Goal: Task Accomplishment & Management: Manage account settings

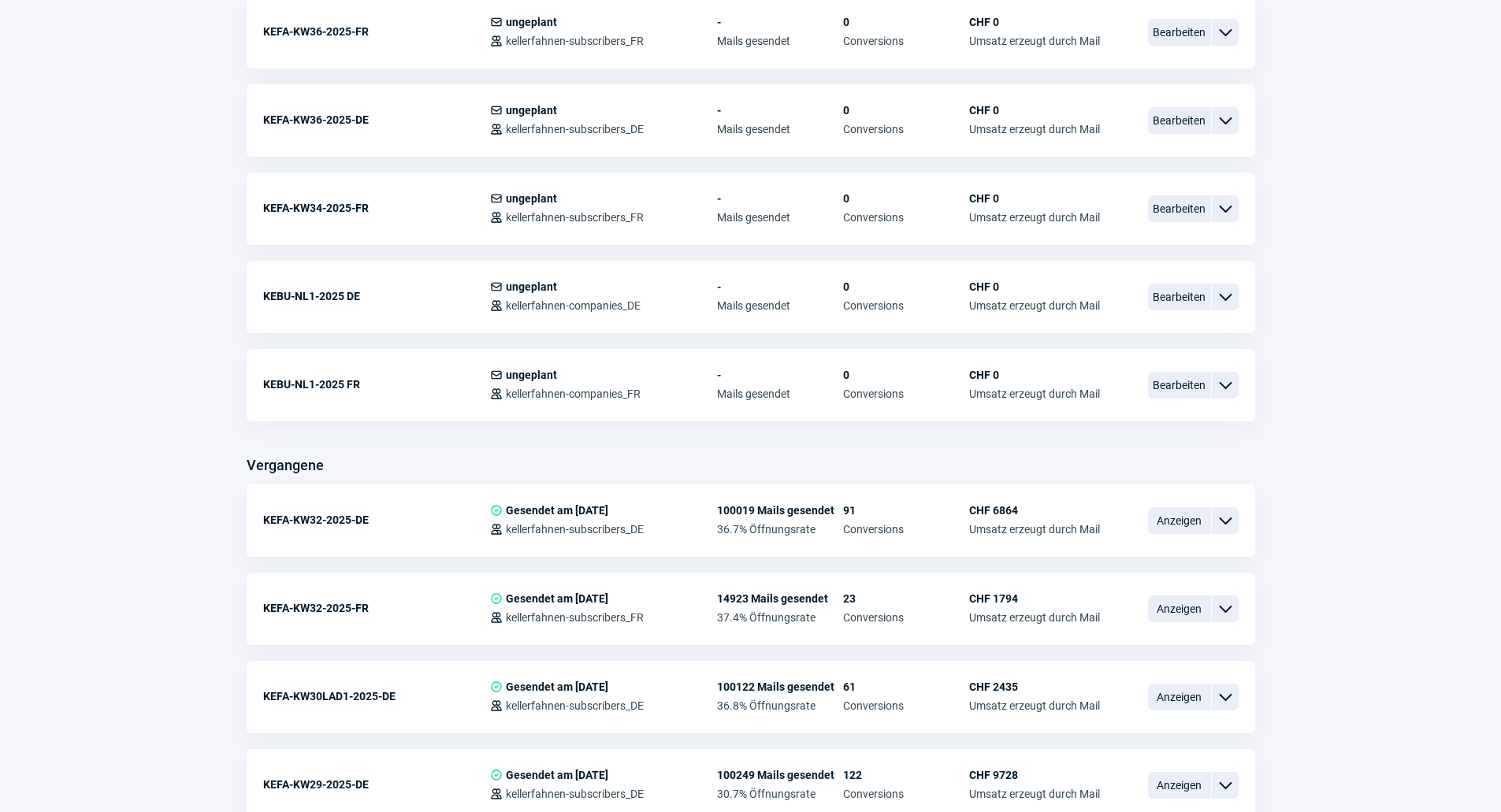
scroll to position [630, 0]
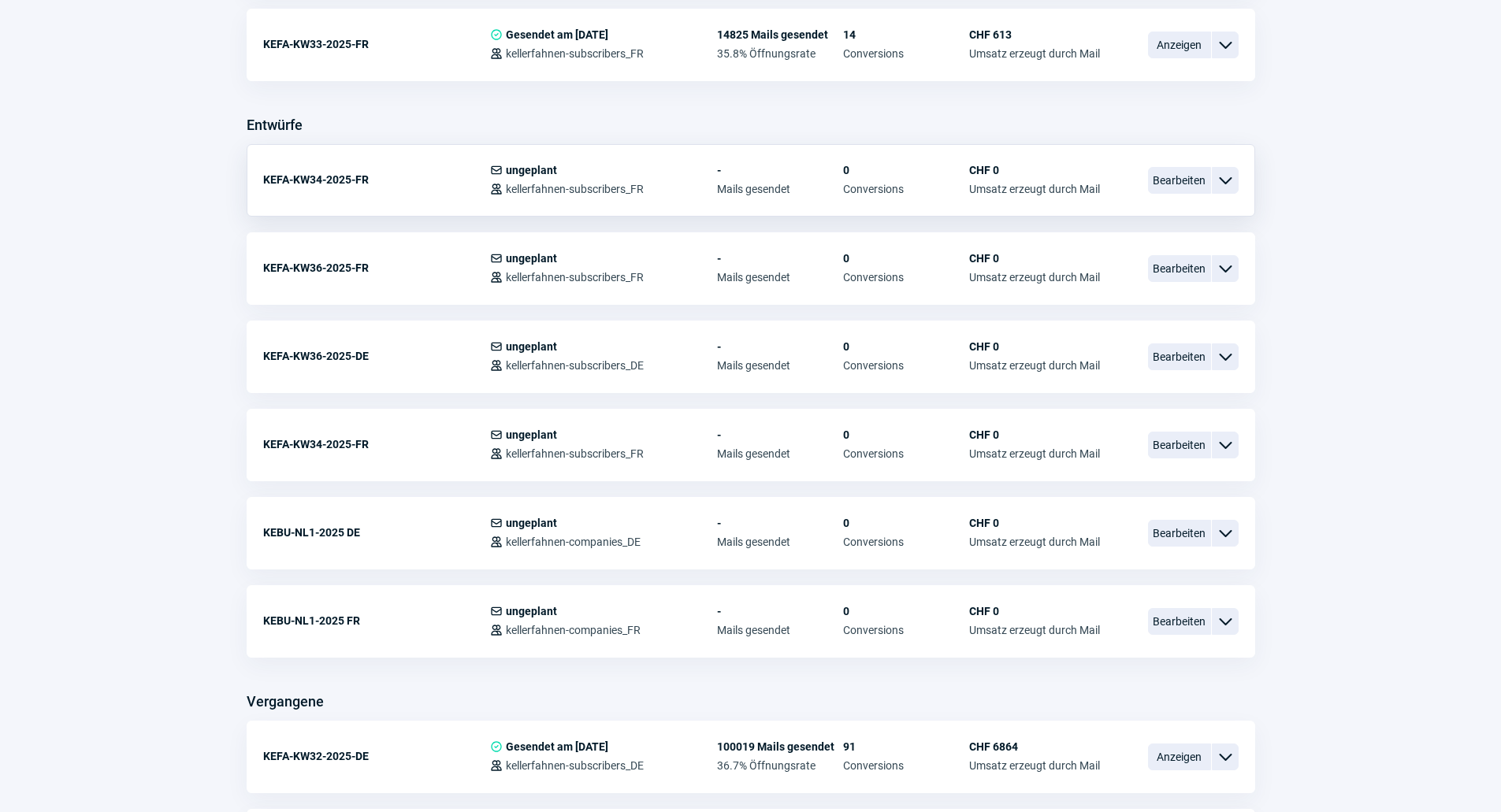
click at [1225, 176] on span "ChevronDown icon" at bounding box center [1225, 180] width 19 height 19
click at [1150, 232] on div "Vorschau" at bounding box center [1143, 246] width 189 height 29
click at [1224, 268] on span "ChevronDown icon" at bounding box center [1225, 268] width 19 height 19
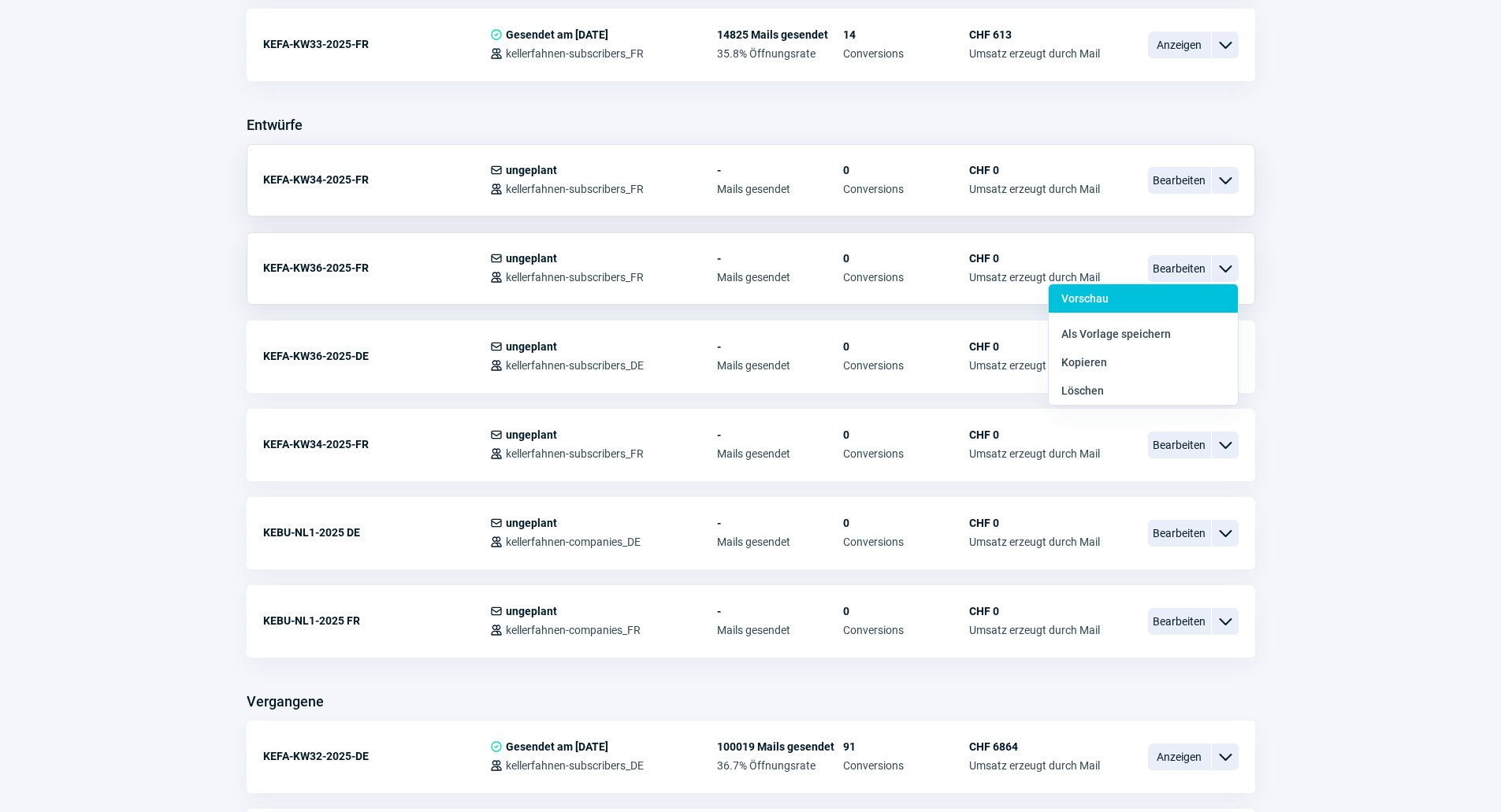
click at [1160, 320] on div "Vorschau" at bounding box center [1143, 335] width 189 height 29
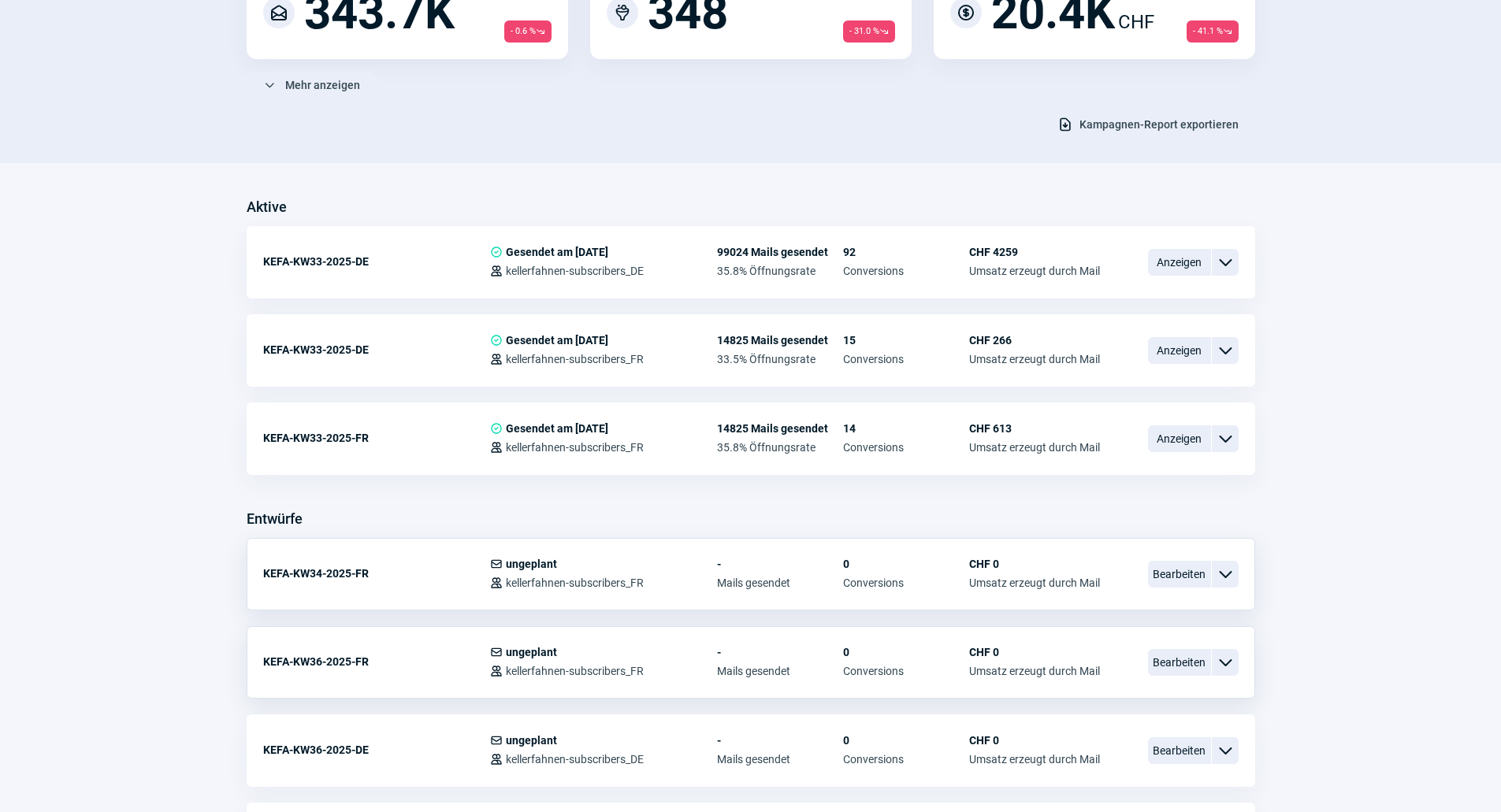
scroll to position [315, 0]
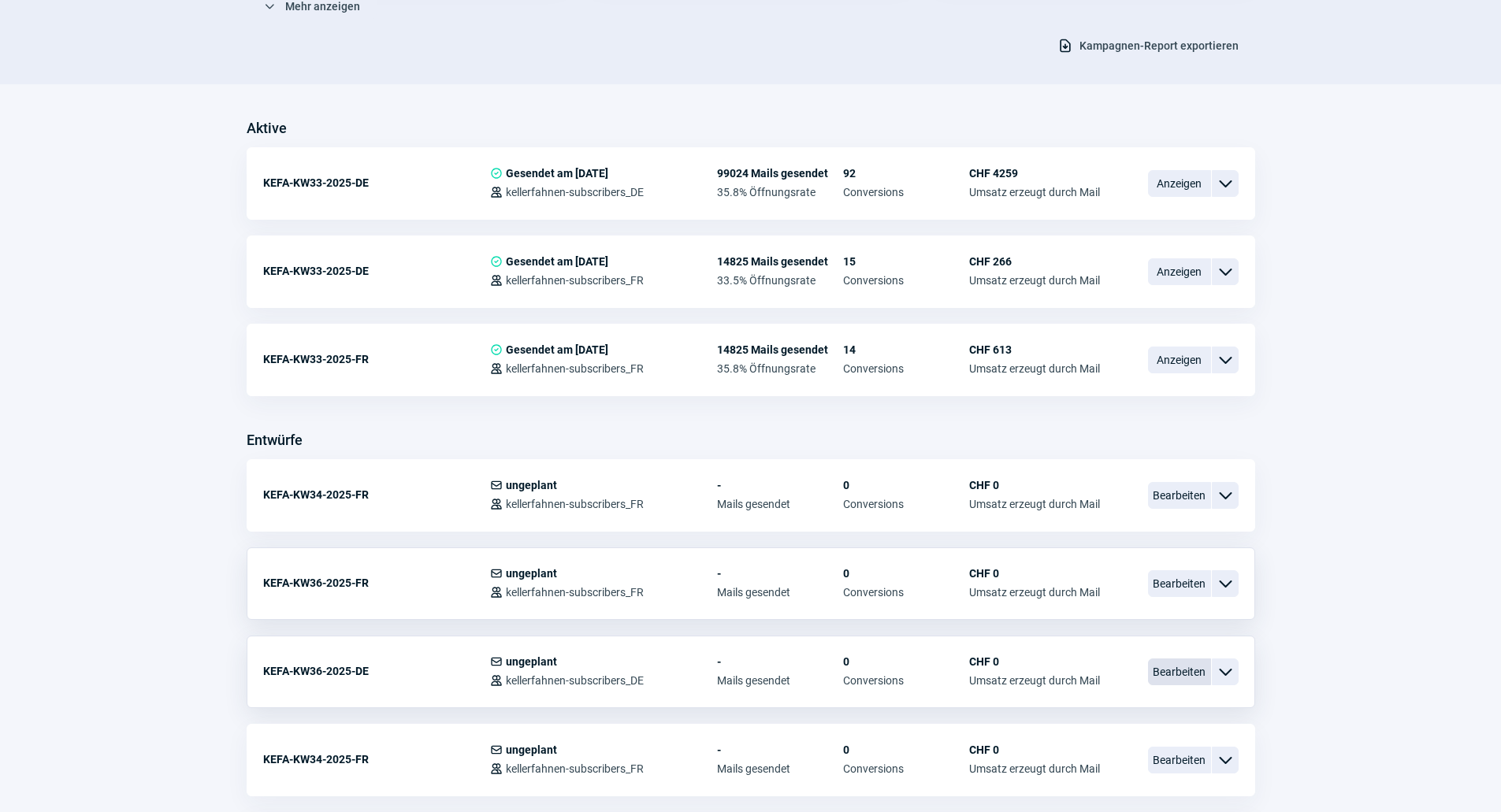
click at [1191, 674] on span "Bearbeiten" at bounding box center [1179, 672] width 63 height 27
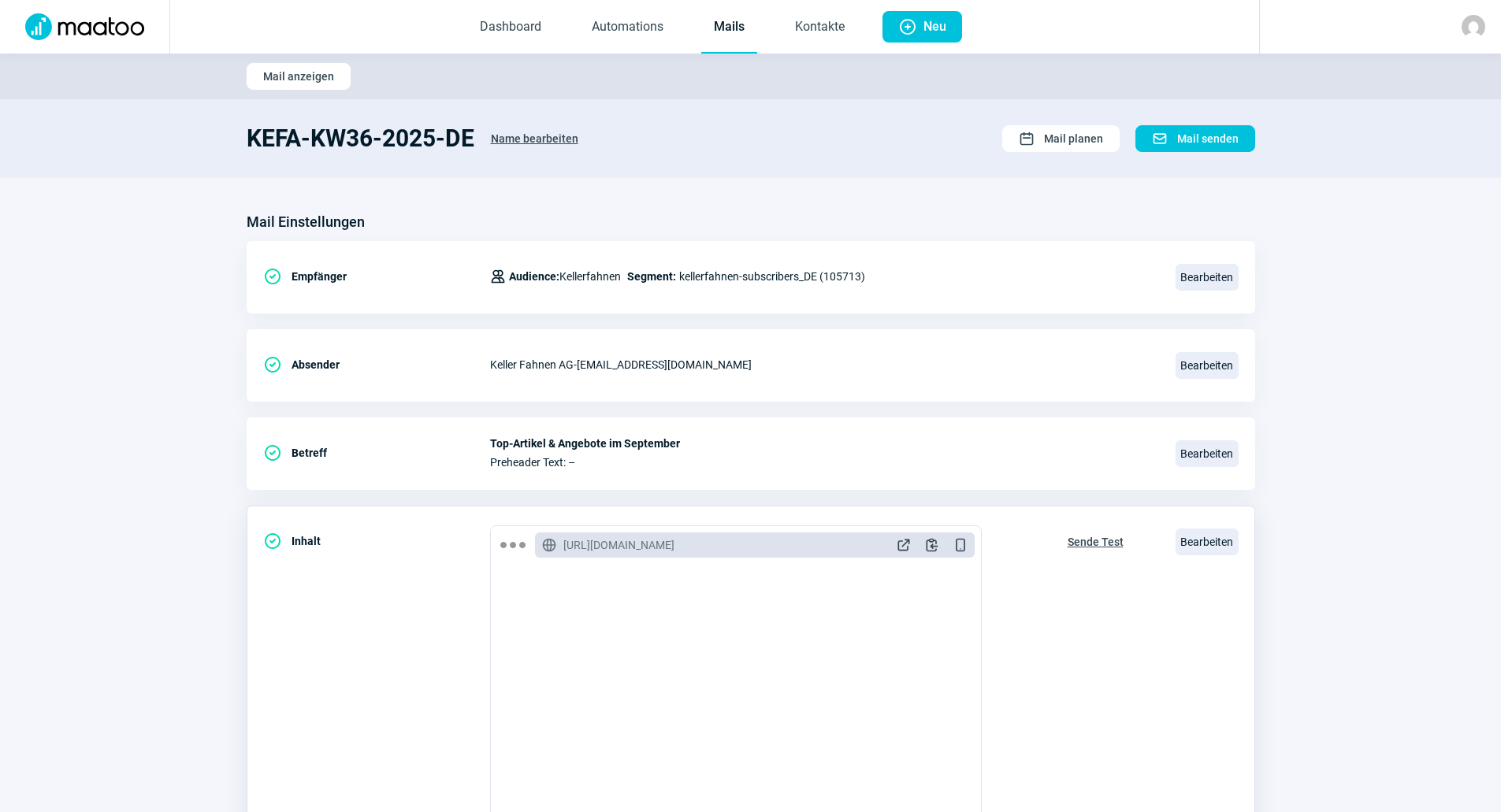
scroll to position [315, 0]
click at [1208, 550] on span "Bearbeiten" at bounding box center [1207, 542] width 63 height 27
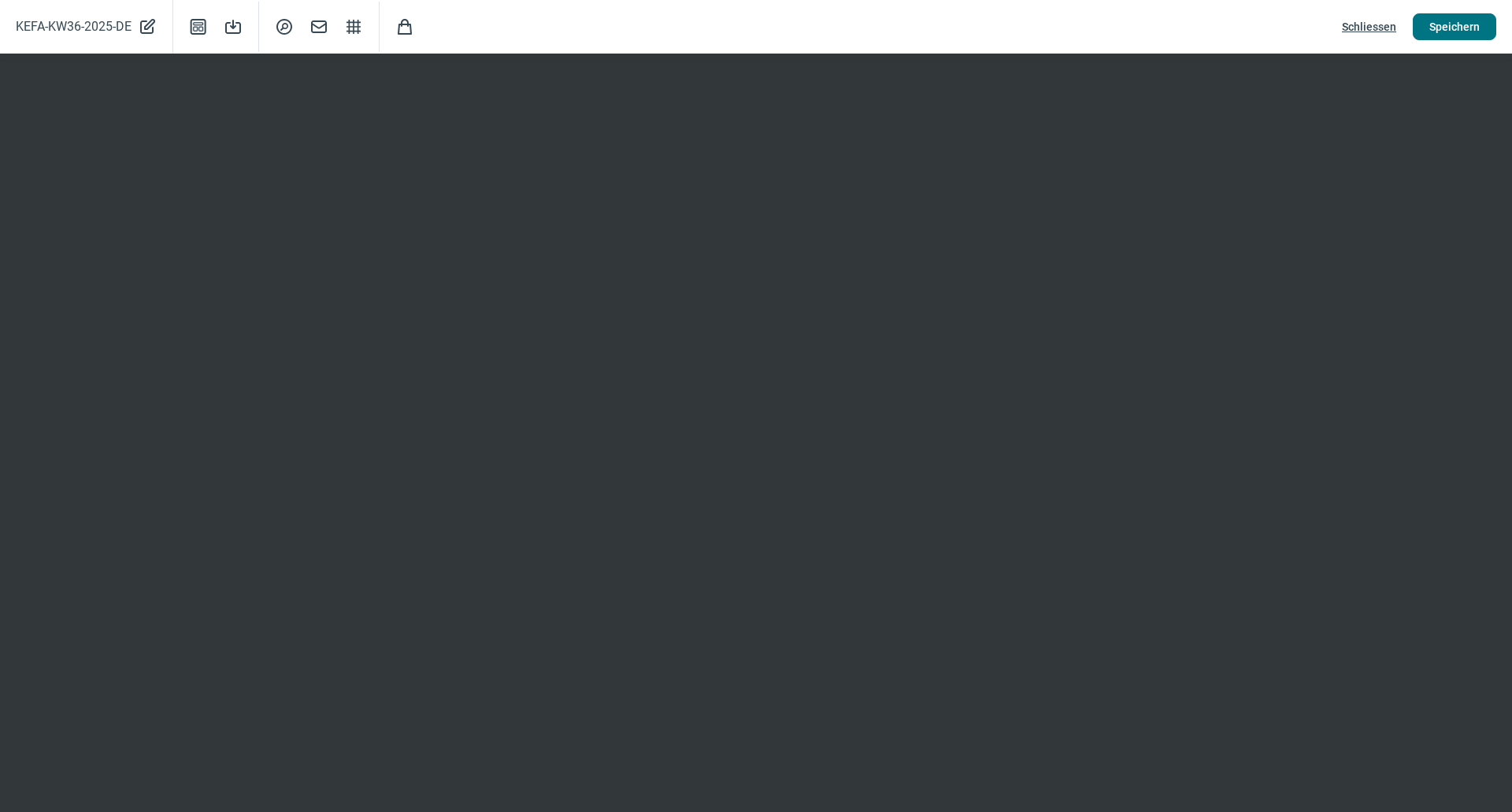
click at [1444, 21] on span "Speichern" at bounding box center [1454, 27] width 50 height 25
click at [1381, 27] on span "Schliessen" at bounding box center [1369, 27] width 54 height 25
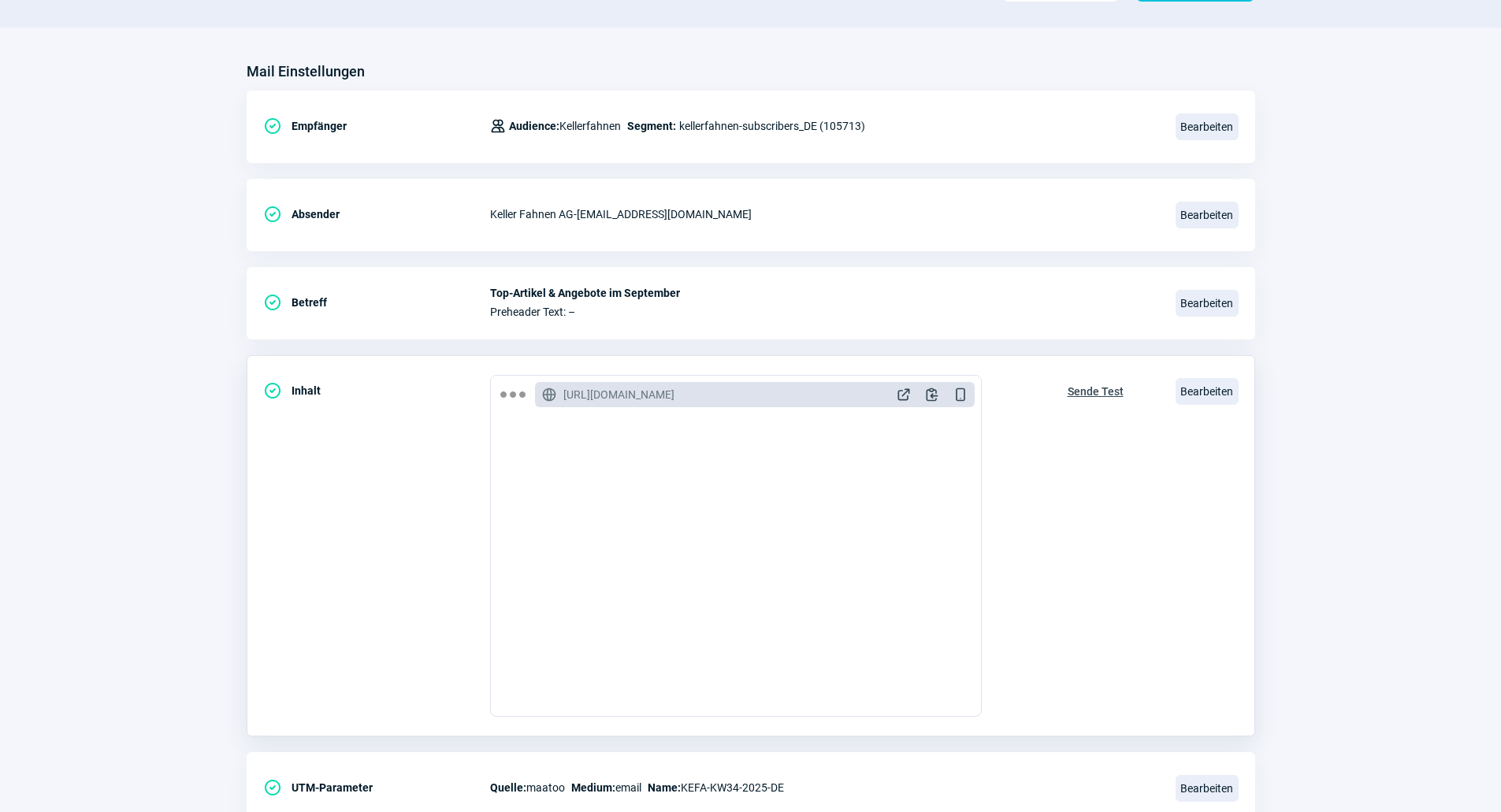
scroll to position [0, 0]
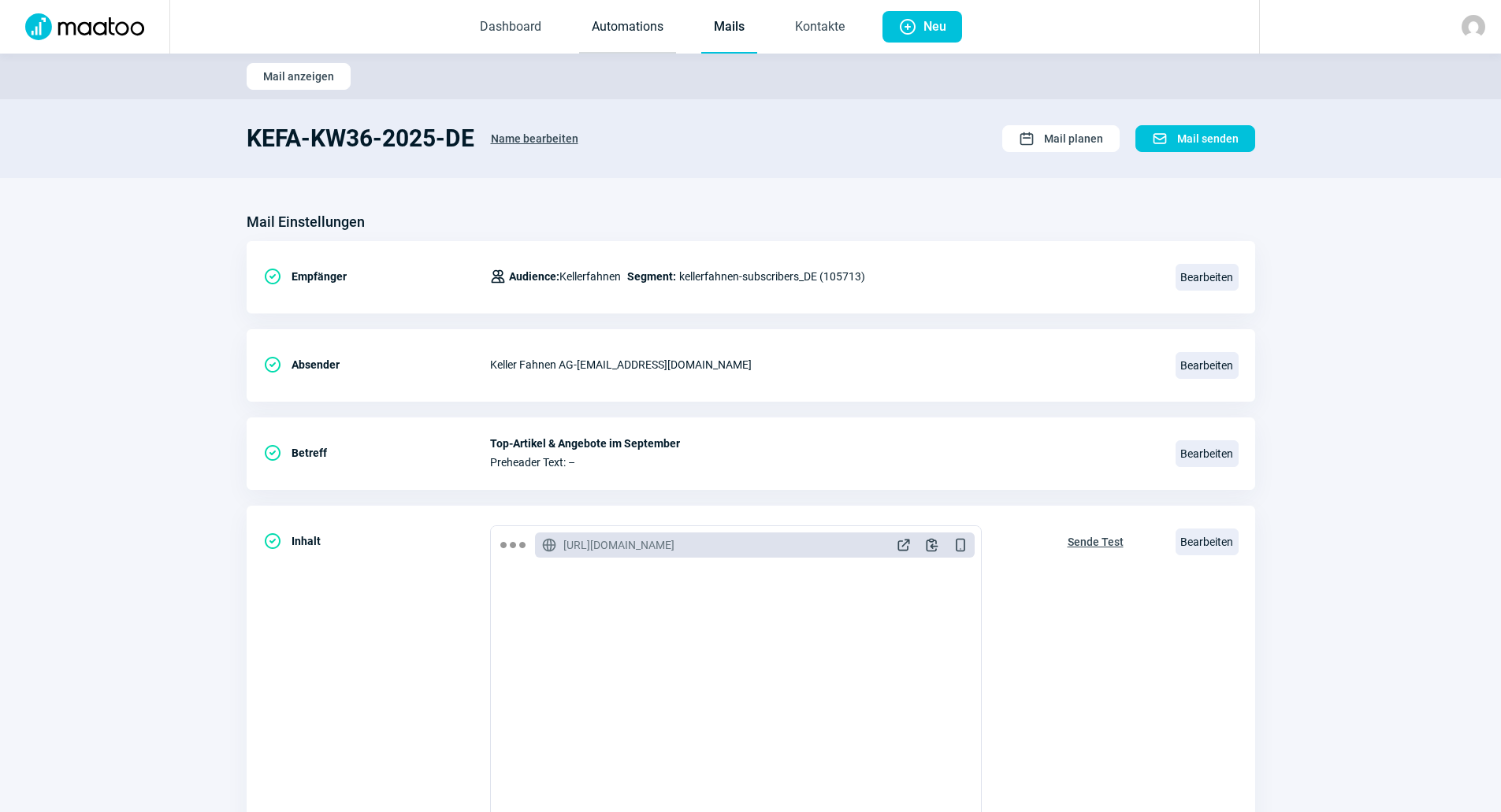
click at [648, 35] on link "Automations" at bounding box center [628, 28] width 97 height 52
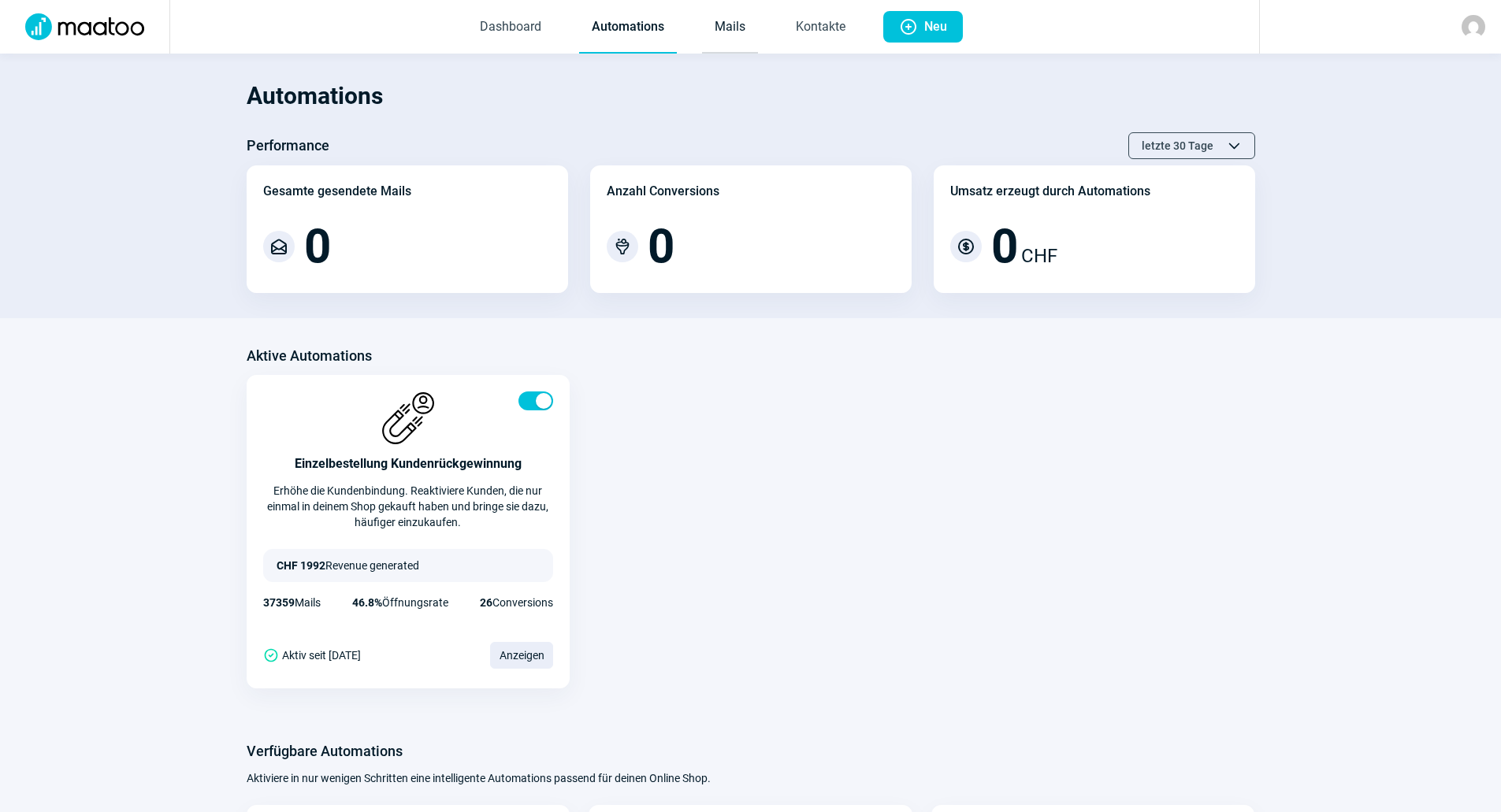
click at [730, 35] on link "Mails" at bounding box center [729, 28] width 56 height 52
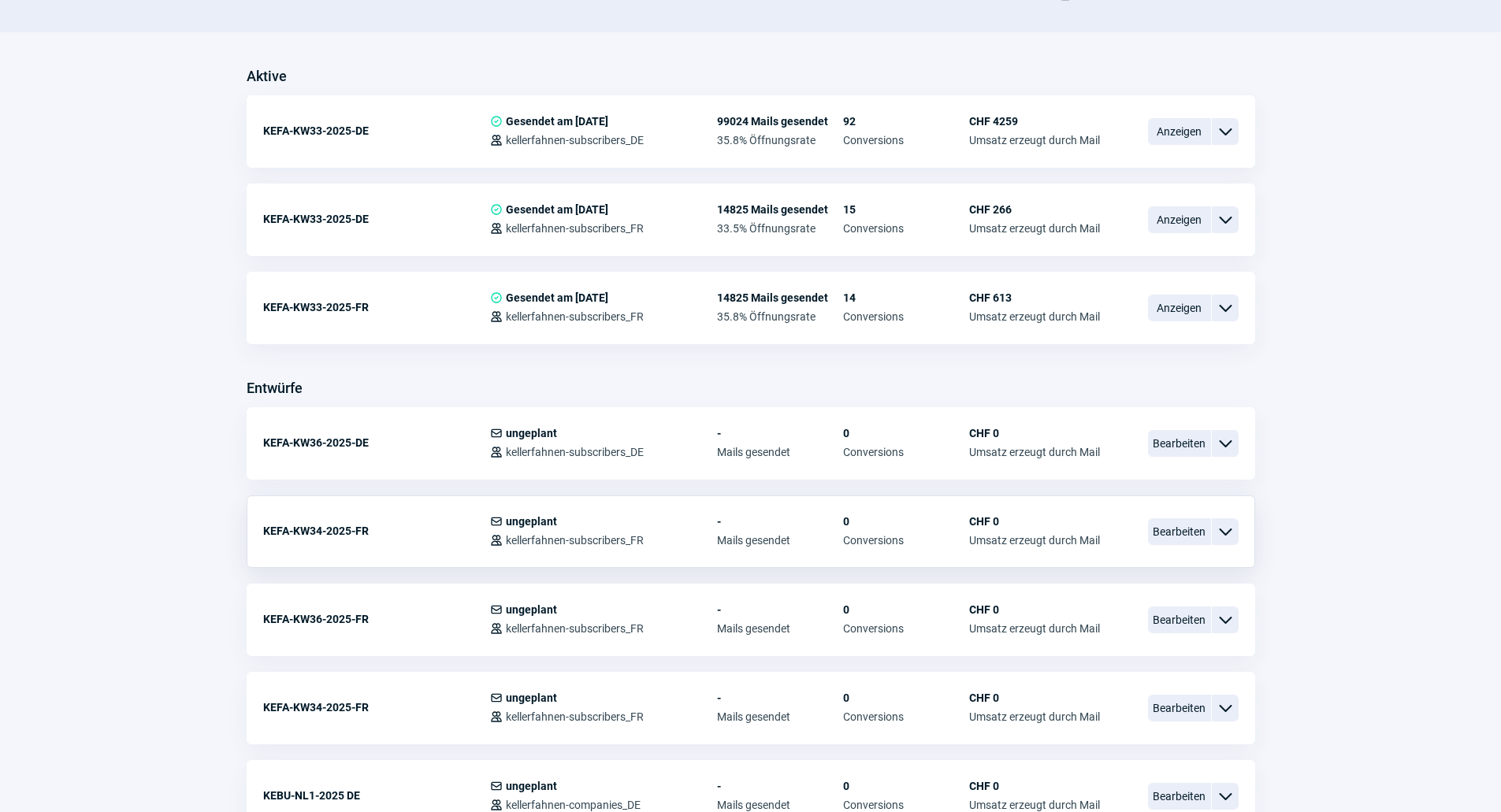
scroll to position [473, 0]
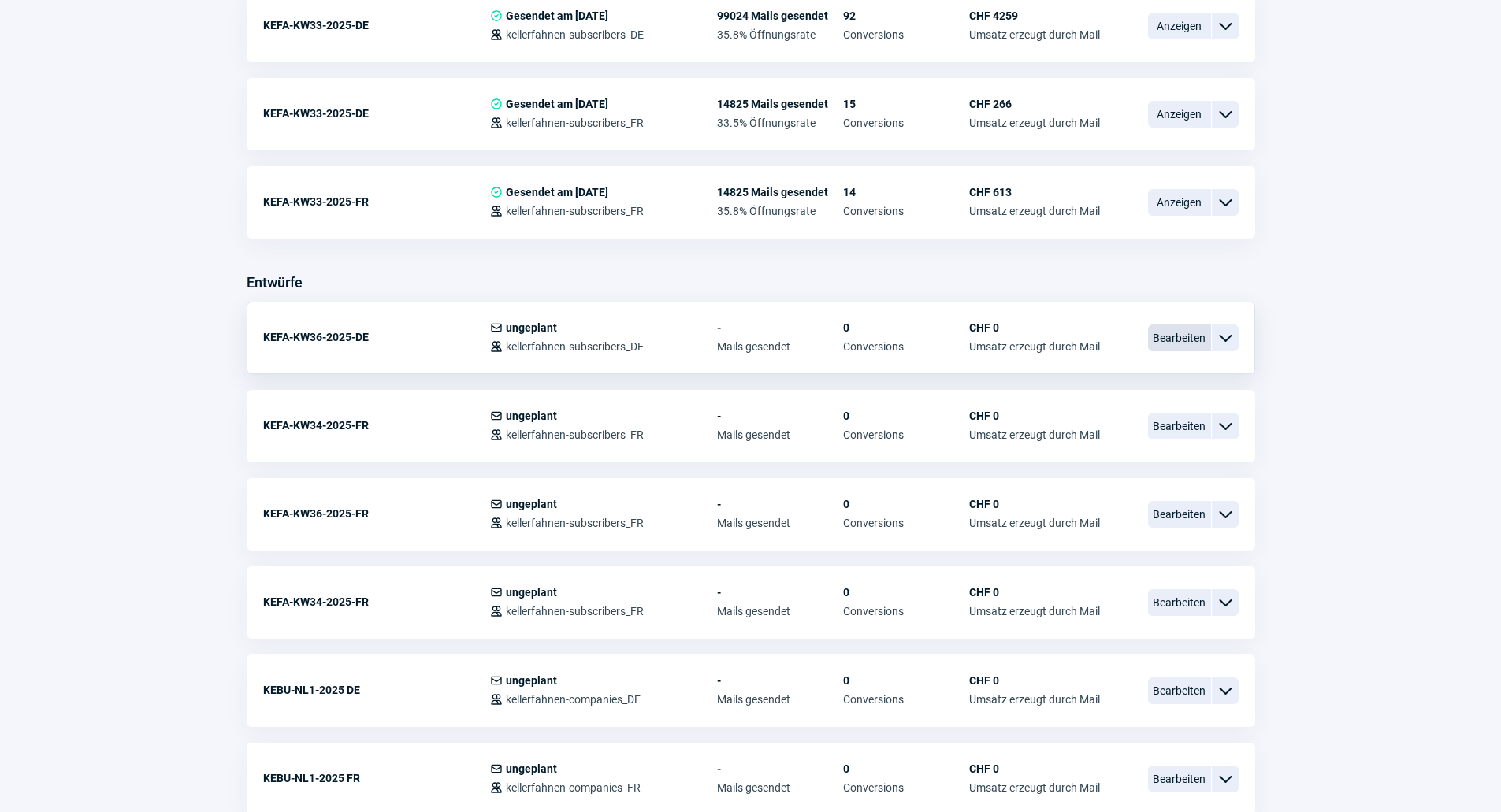
click at [1189, 344] on span "Bearbeiten" at bounding box center [1179, 338] width 63 height 27
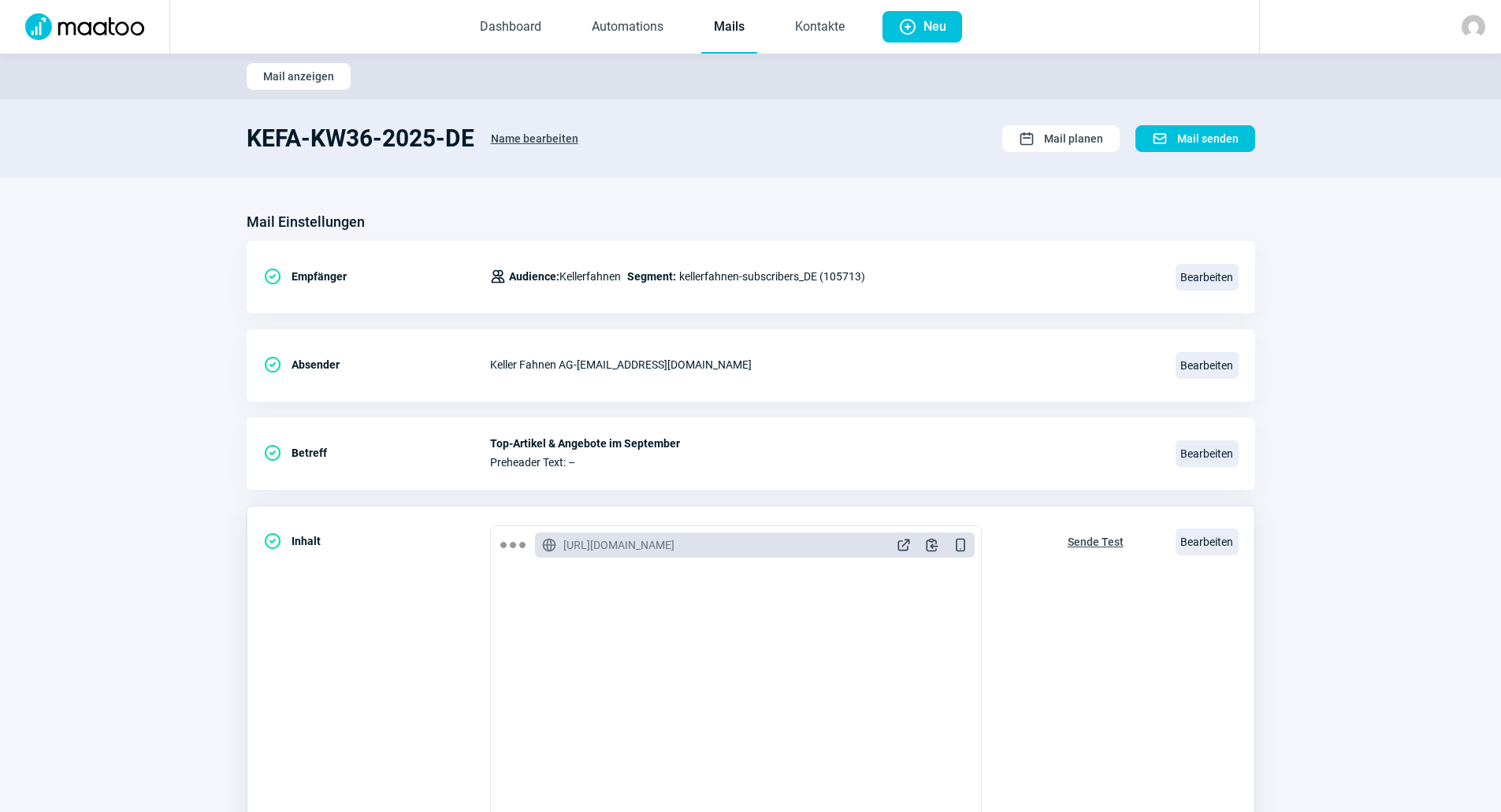
click at [1111, 542] on span "Sende Test" at bounding box center [1095, 542] width 56 height 25
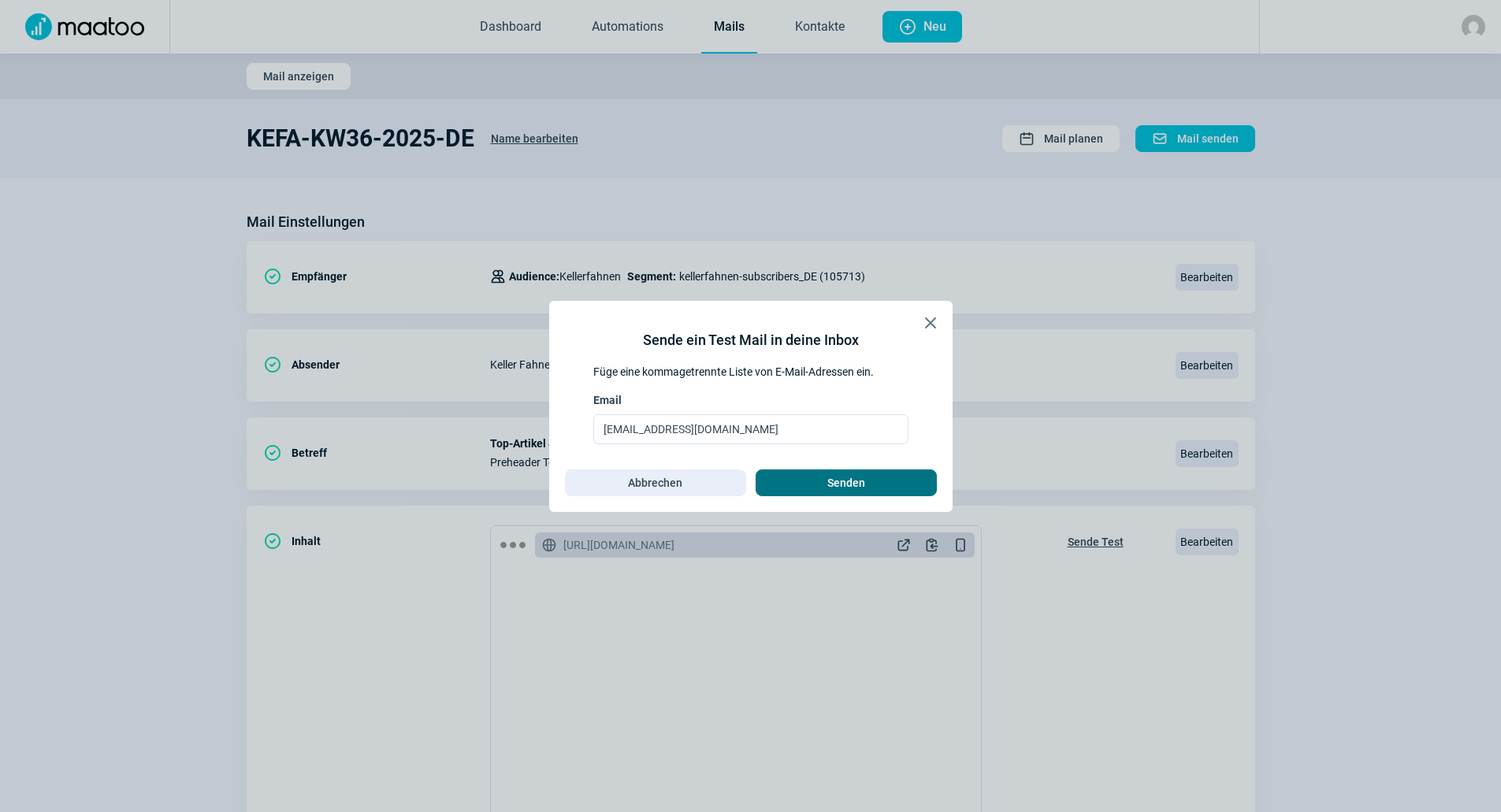
click at [848, 484] on span "Senden" at bounding box center [846, 483] width 38 height 25
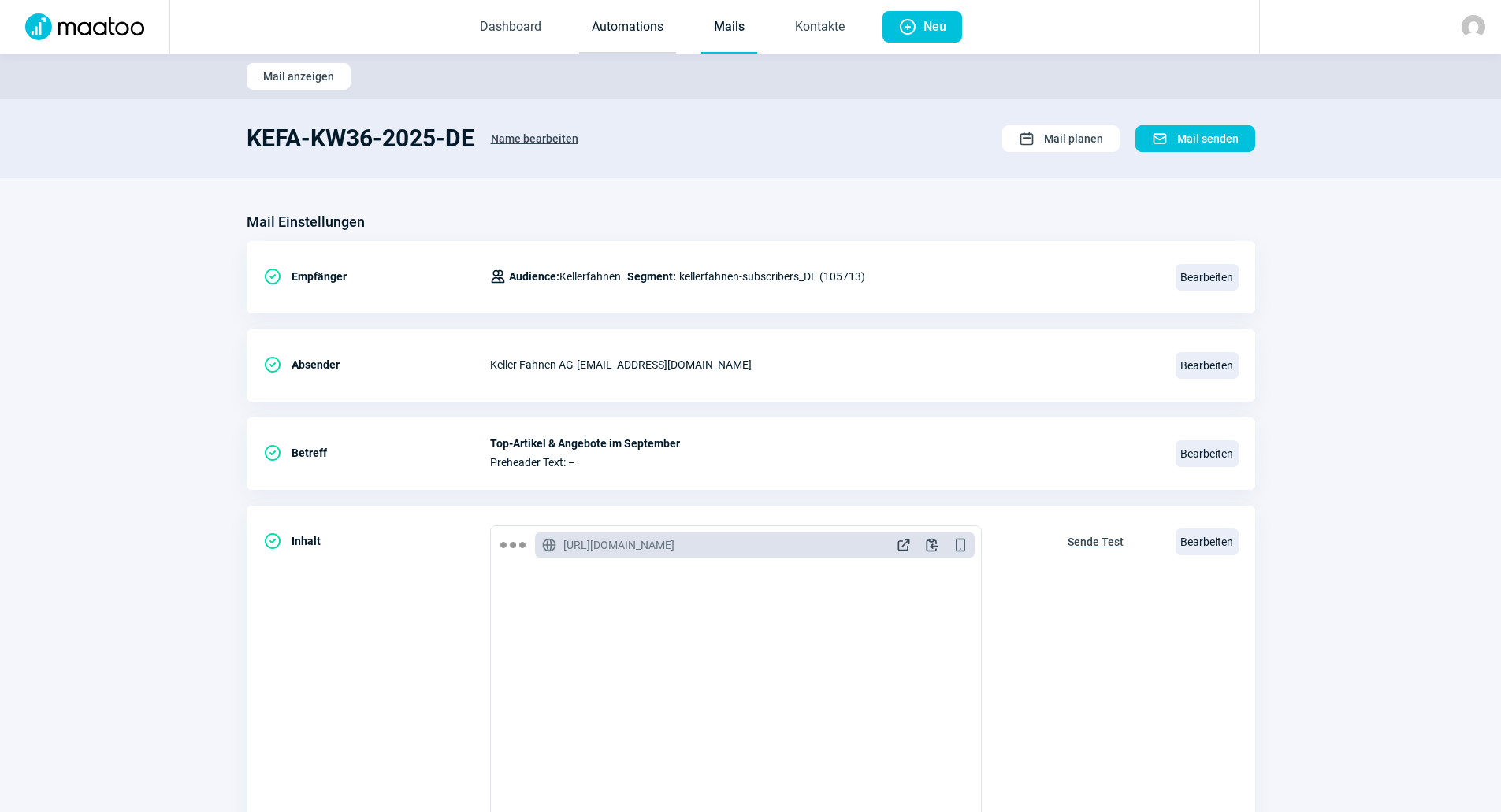
click at [628, 32] on link "Automations" at bounding box center [628, 28] width 97 height 52
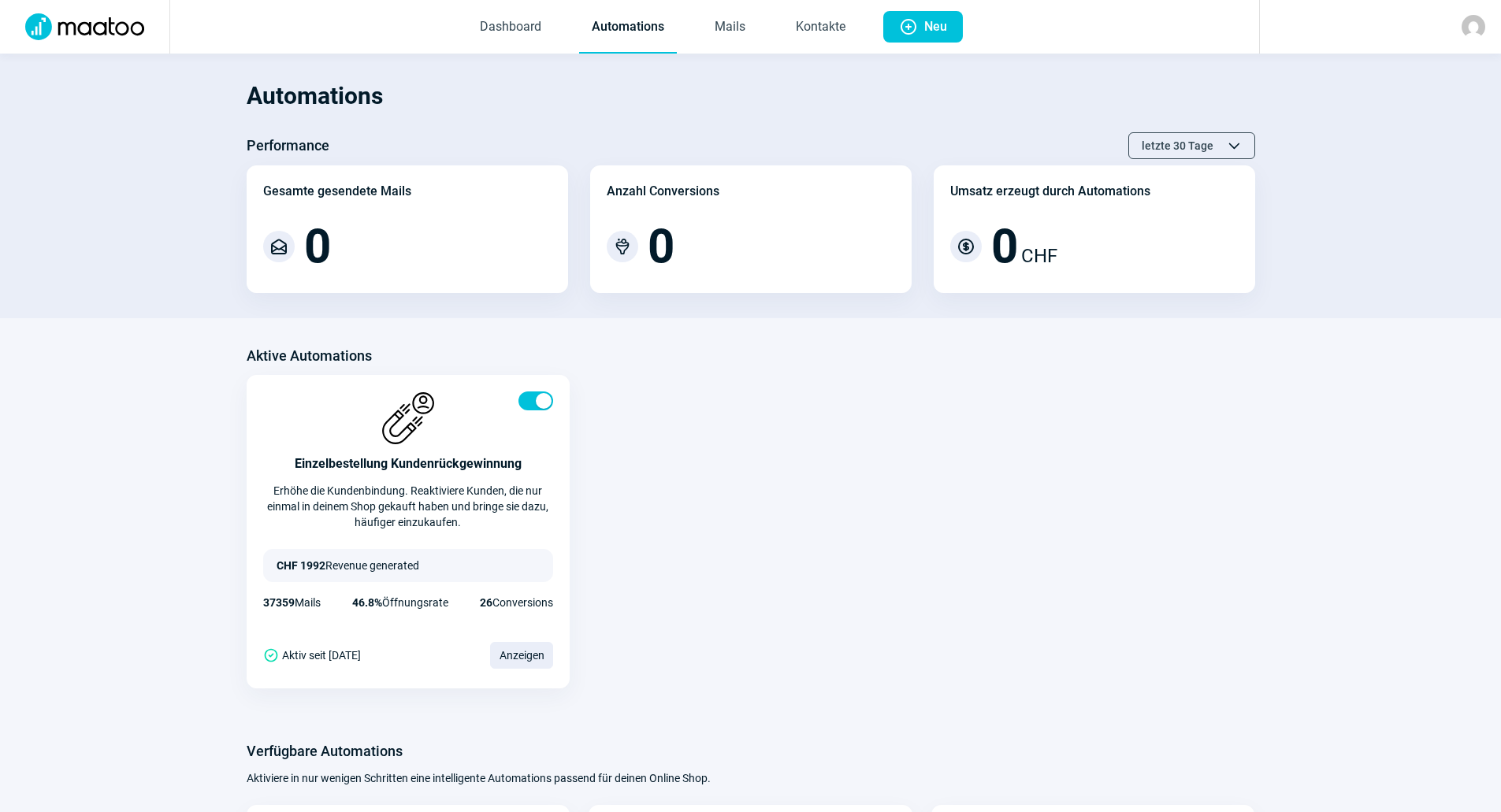
click at [688, 29] on span "Dashboard Automations Mails Kontakte" at bounding box center [662, 27] width 416 height 54
click at [717, 29] on link "Mails" at bounding box center [729, 28] width 56 height 52
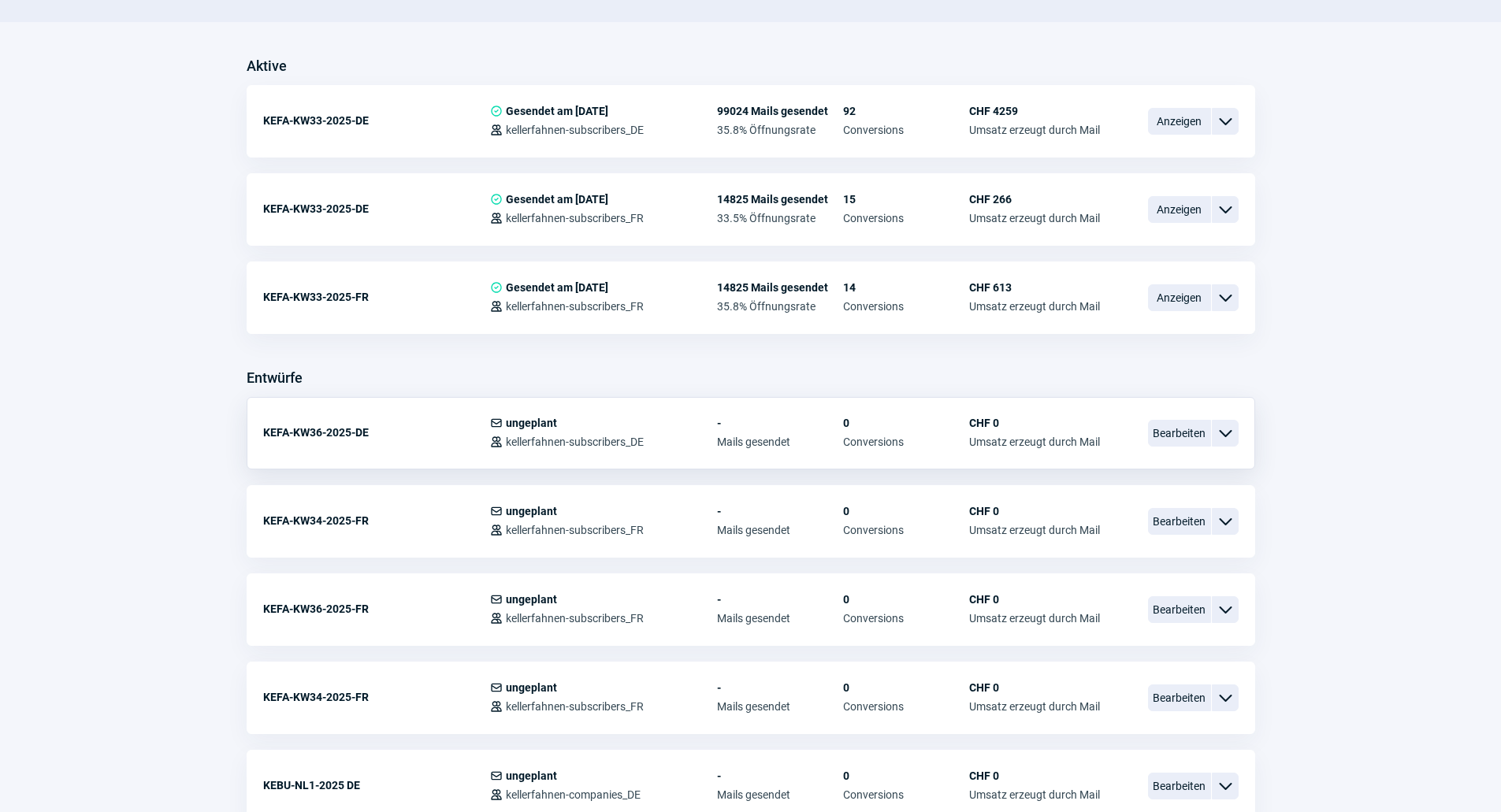
scroll to position [551, 0]
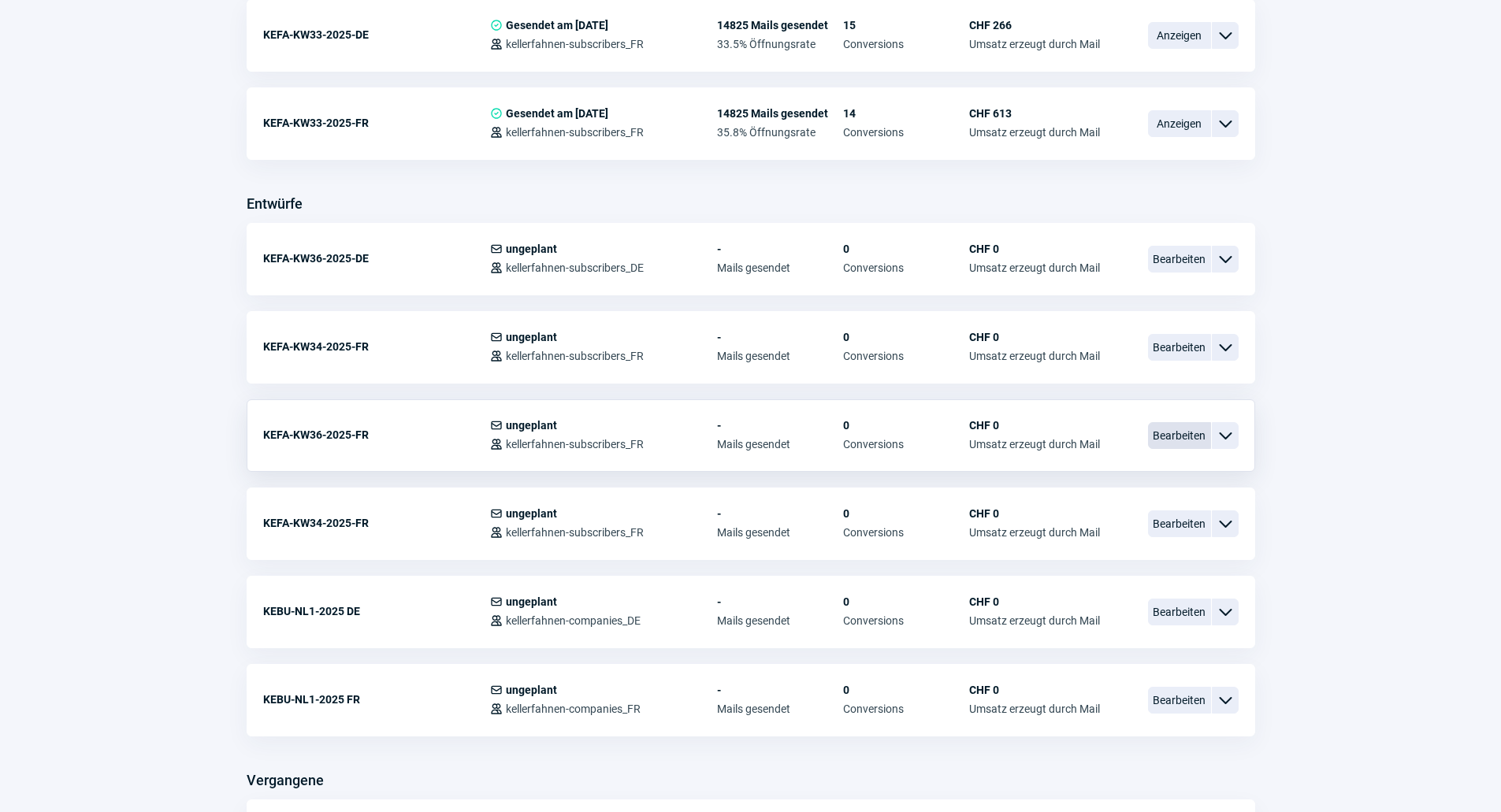
click at [1192, 433] on span "Bearbeiten" at bounding box center [1179, 436] width 63 height 27
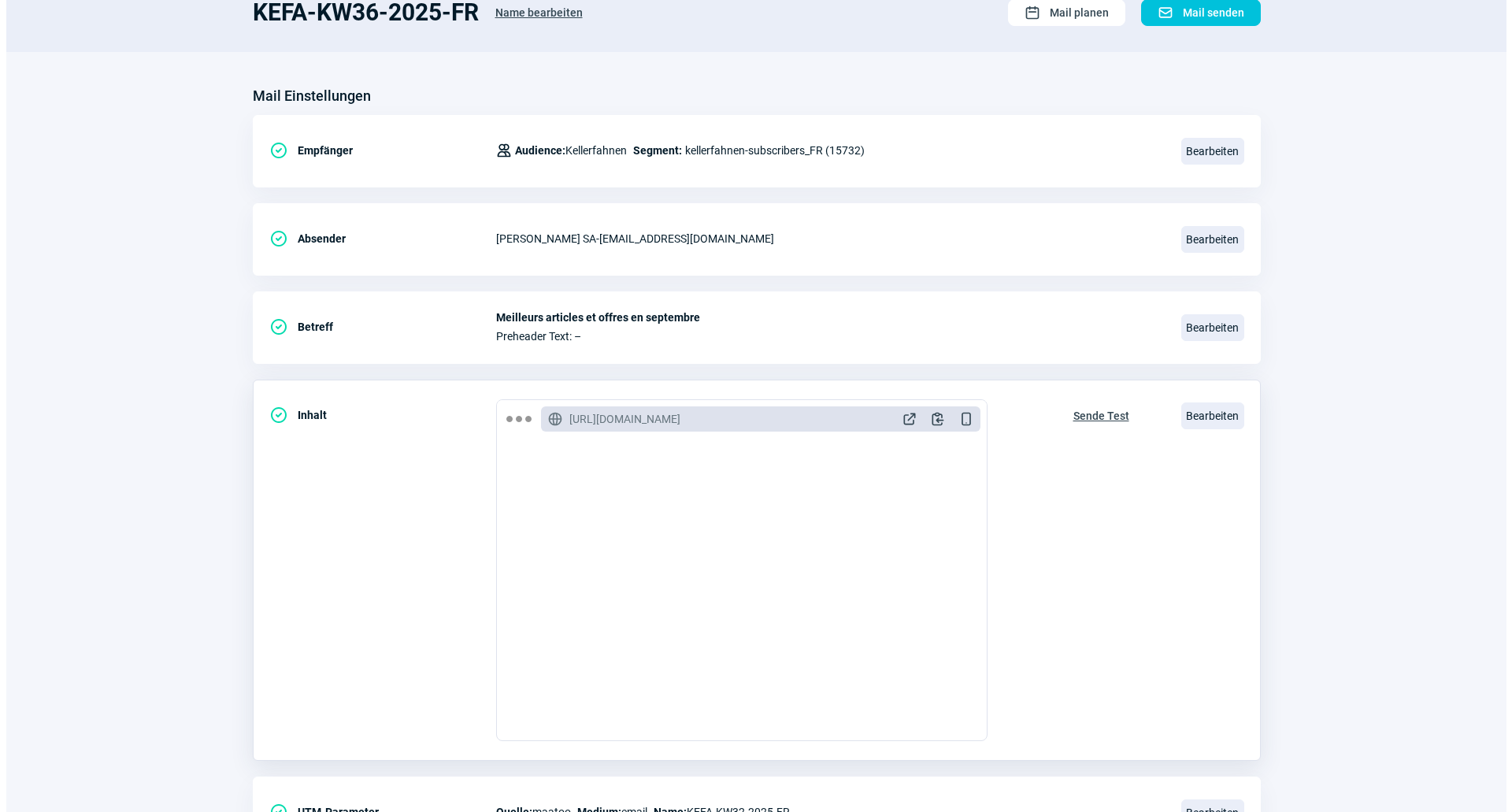
scroll to position [210, 0]
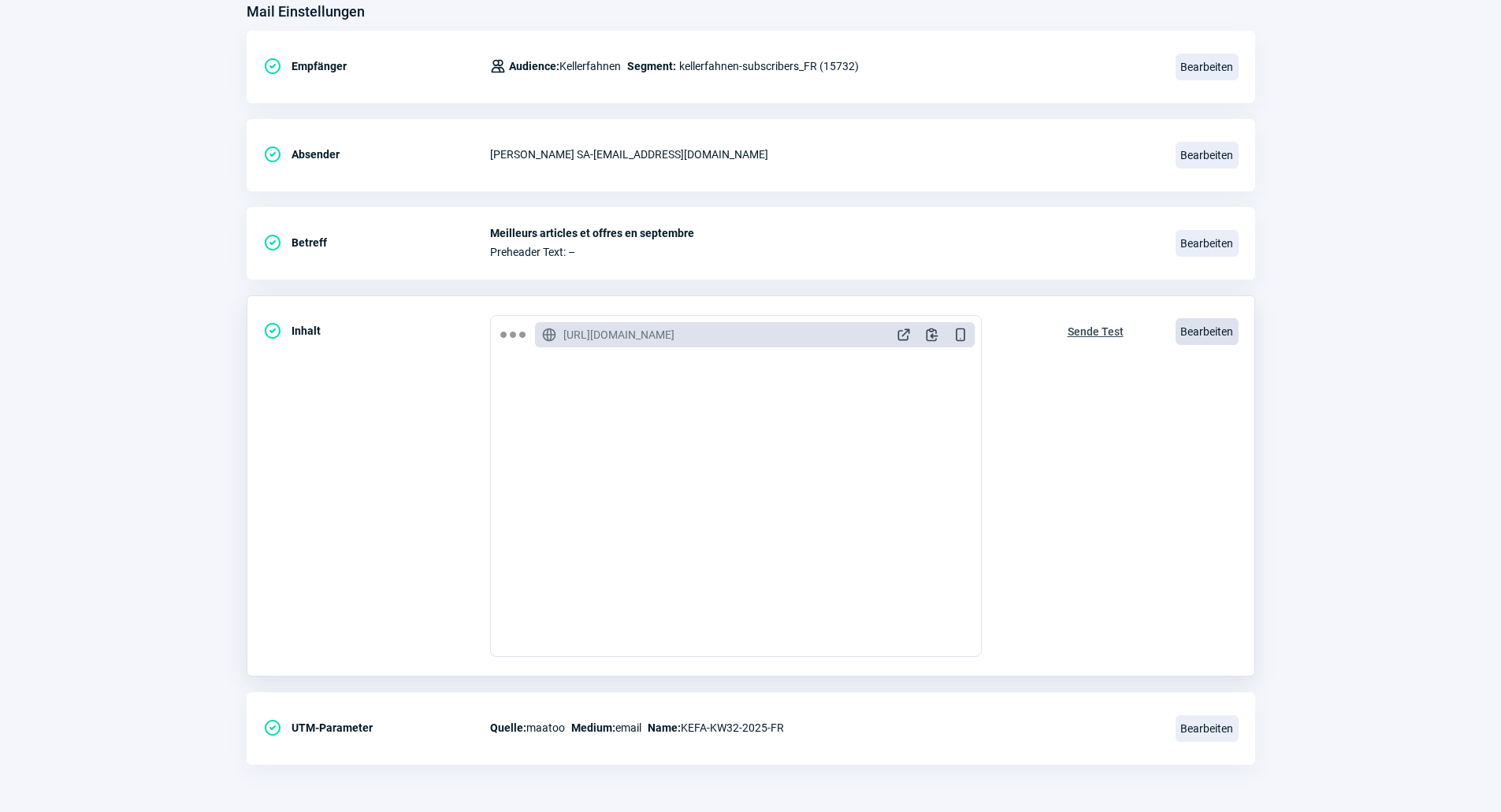
click at [1210, 327] on span "Bearbeiten" at bounding box center [1207, 332] width 63 height 27
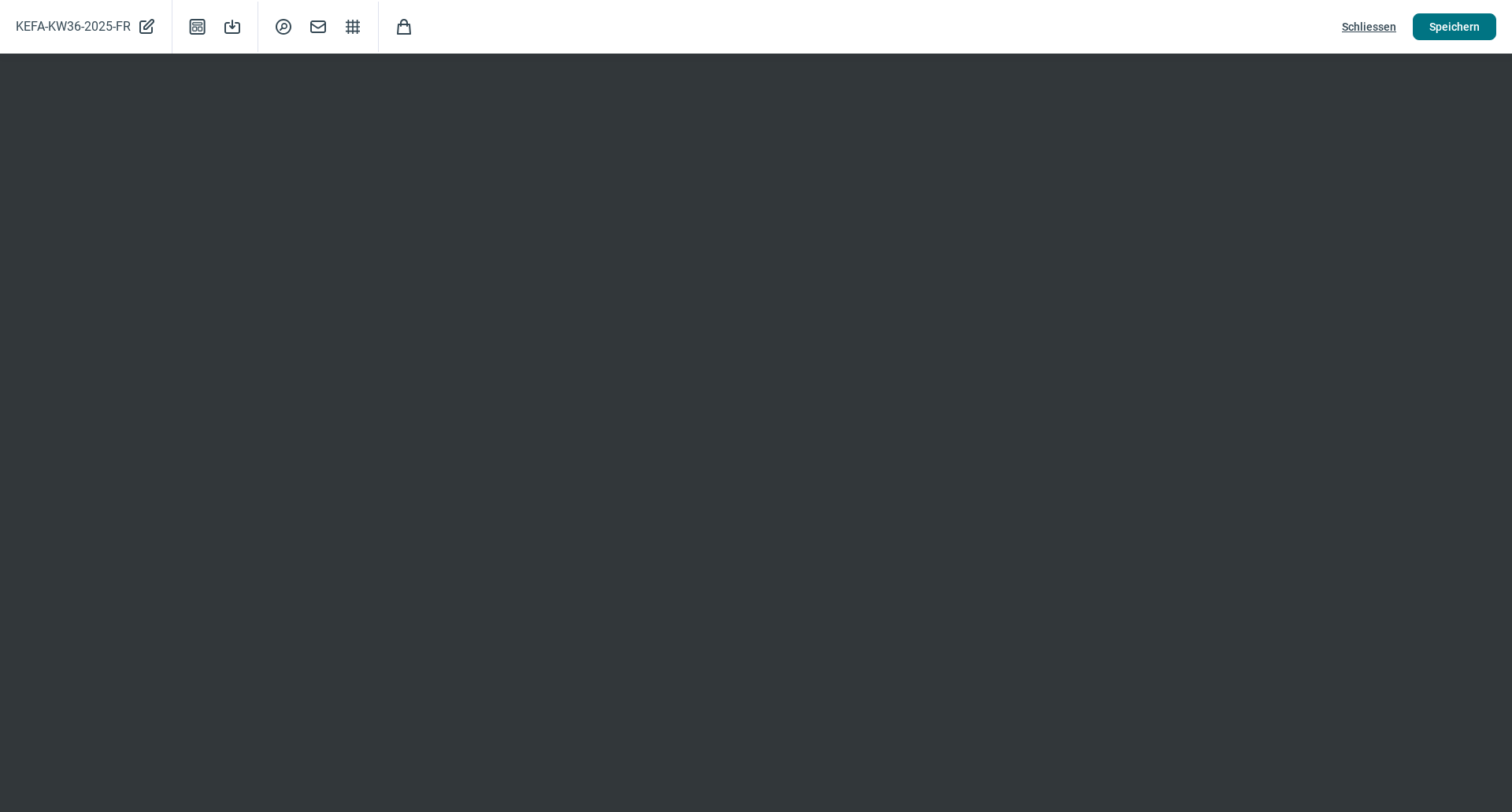
click at [1455, 28] on span "Speichern" at bounding box center [1454, 27] width 50 height 25
click at [1441, 23] on span "Speichern" at bounding box center [1454, 27] width 50 height 25
click at [1374, 22] on span "Schliessen" at bounding box center [1369, 27] width 54 height 25
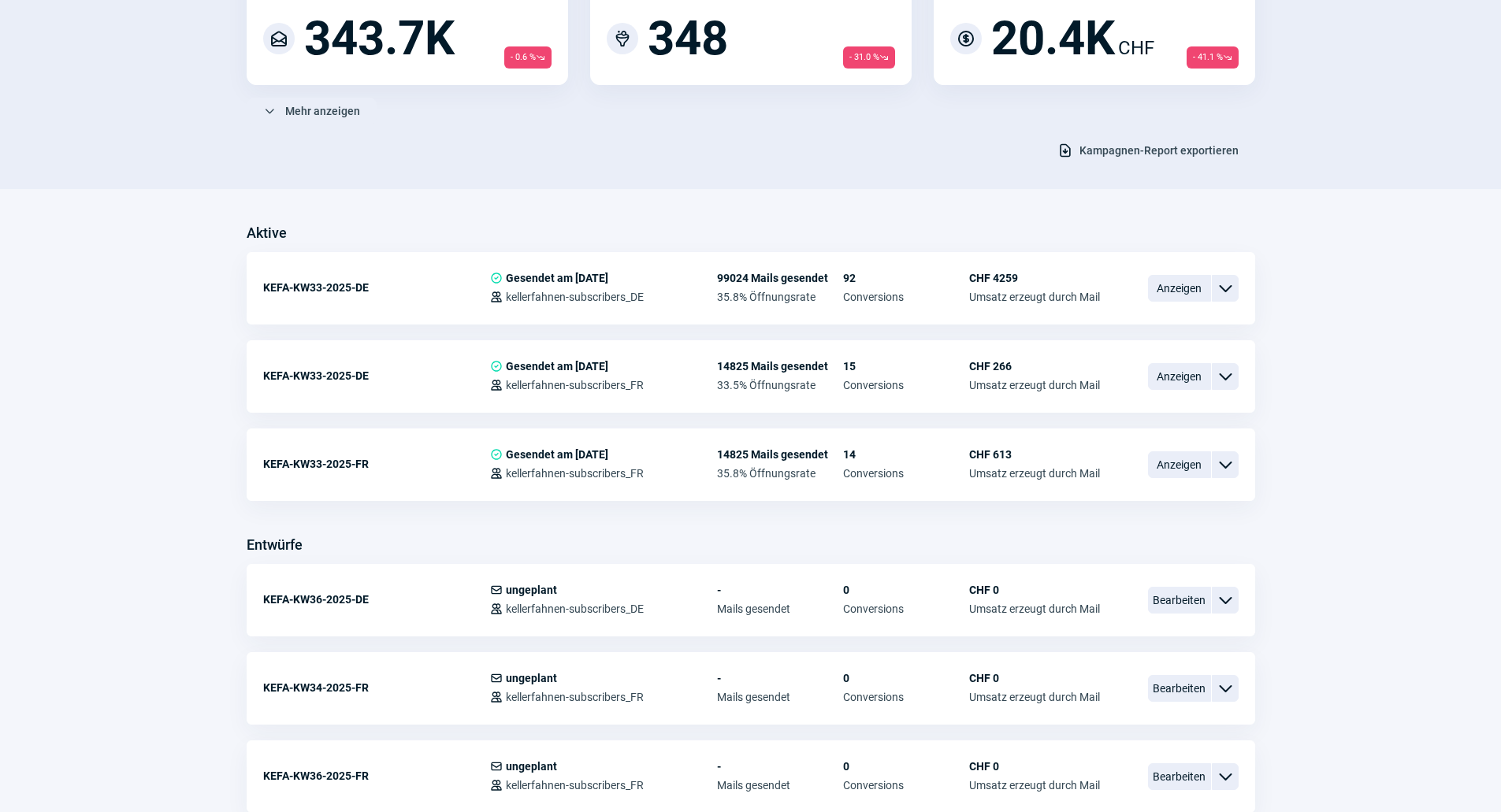
scroll to position [551, 0]
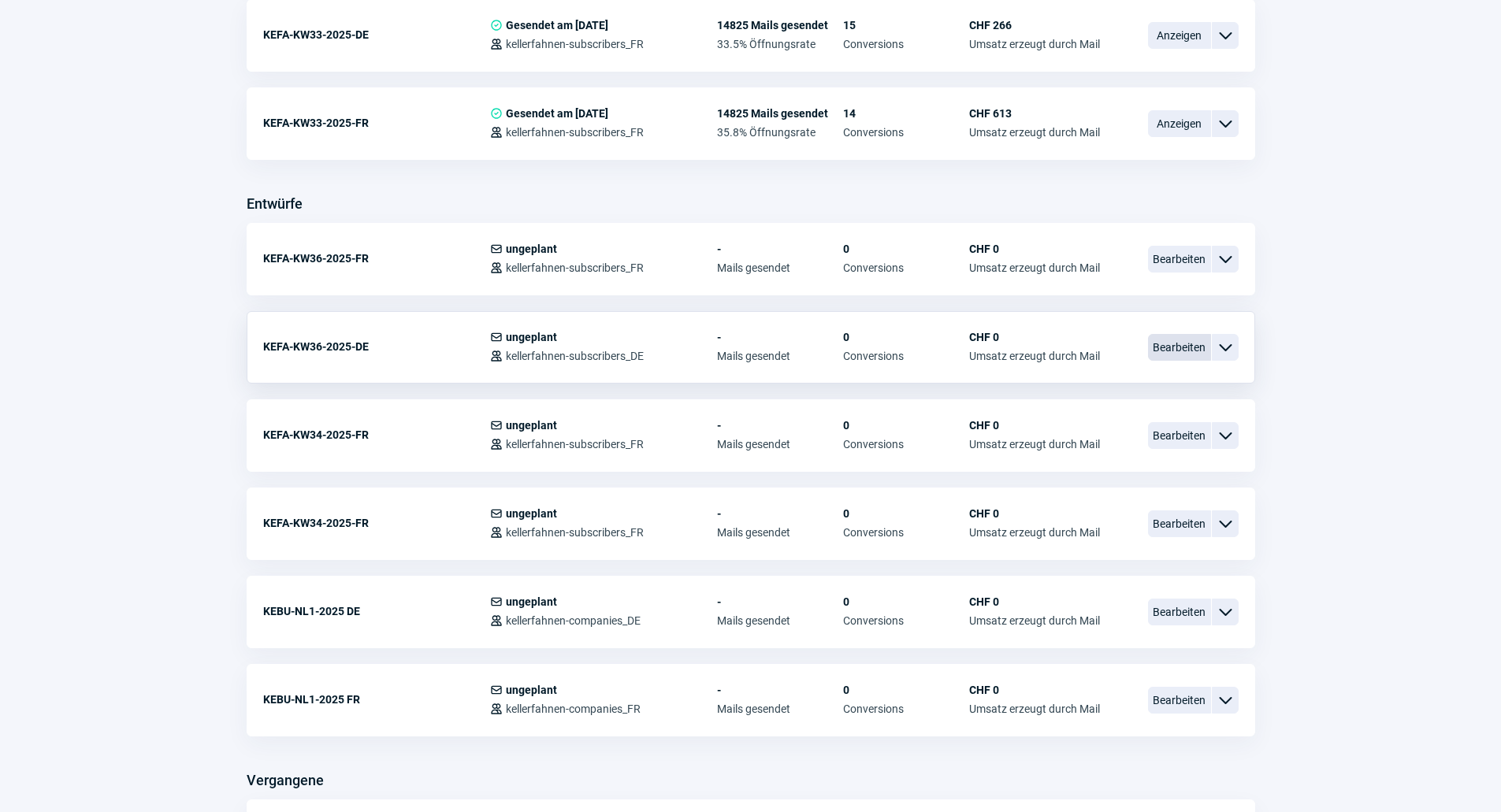
click at [1183, 348] on span "Bearbeiten" at bounding box center [1179, 347] width 63 height 27
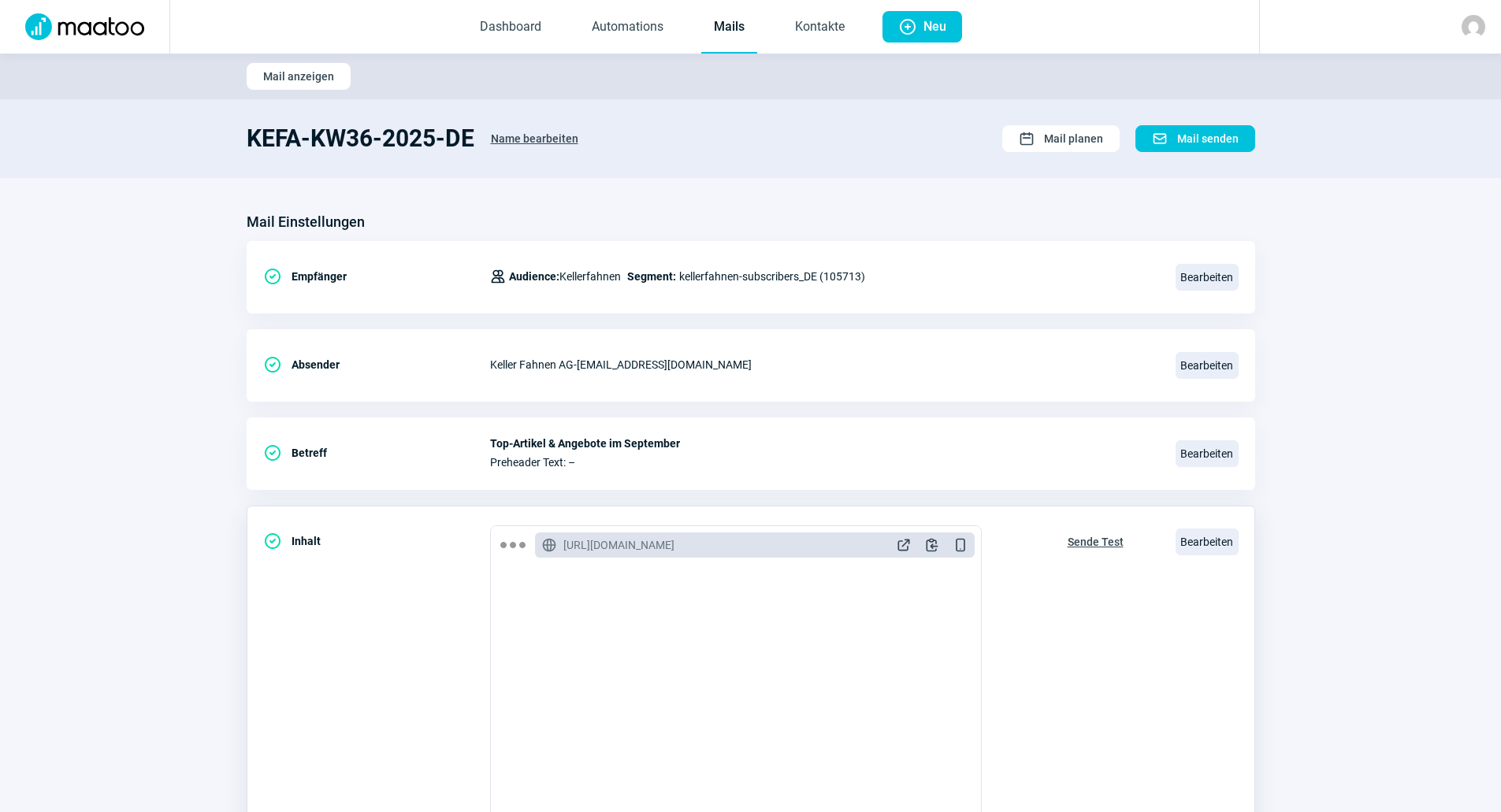
click at [1105, 544] on span "Sende Test" at bounding box center [1095, 542] width 56 height 25
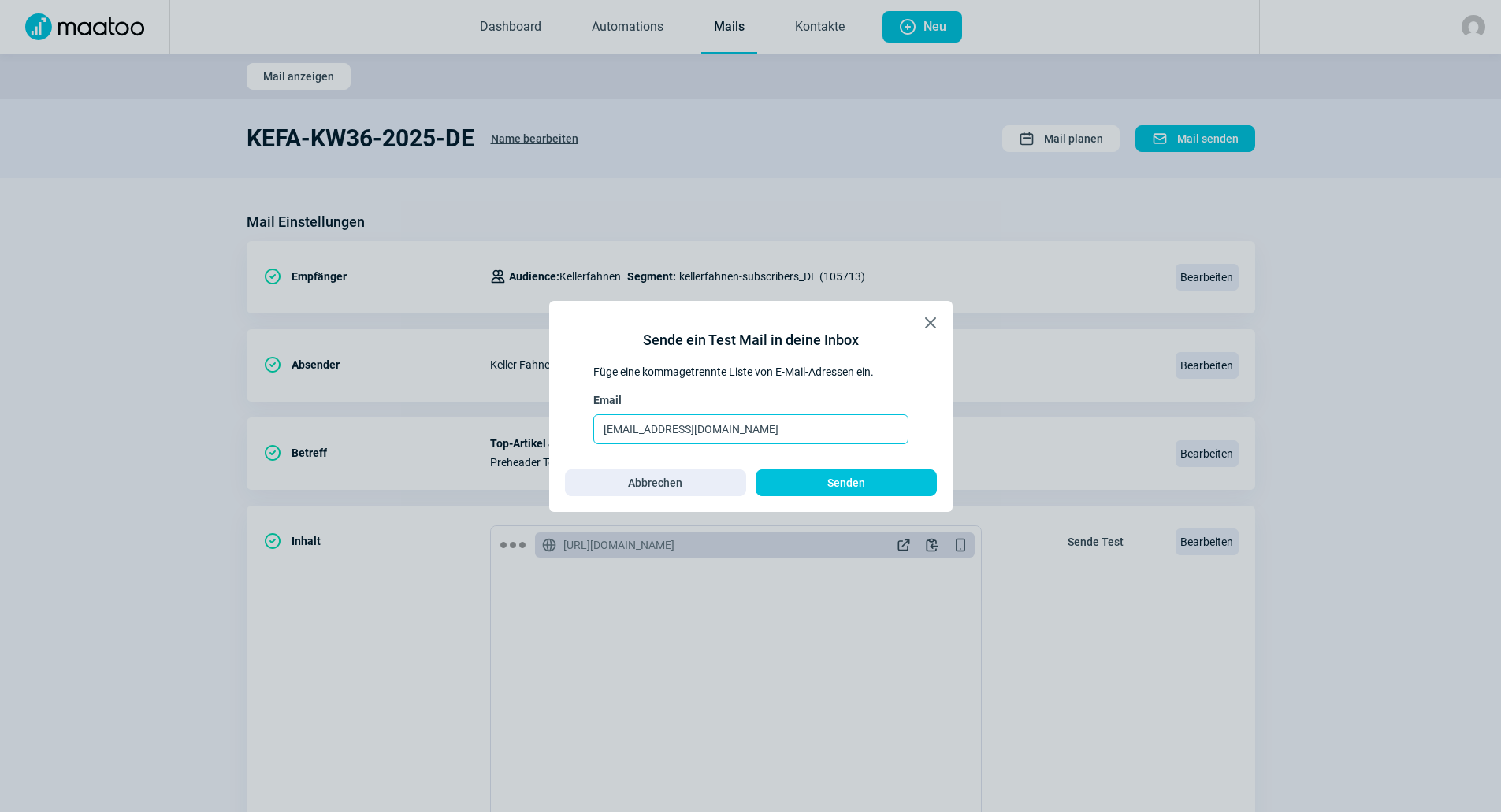
click at [627, 430] on input "[EMAIL_ADDRESS][DOMAIN_NAME]" at bounding box center [751, 429] width 315 height 30
click at [642, 432] on input "[EMAIL_ADDRESS][DOMAIN_NAME]" at bounding box center [751, 429] width 315 height 30
drag, startPoint x: 759, startPoint y: 426, endPoint x: 554, endPoint y: 423, distance: 205.0
click at [554, 423] on div "X icon Sende ein Test Mail in deine Inbox Füge eine kommagetrennte Liste von E-…" at bounding box center [751, 406] width 403 height 211
type input "[EMAIL_ADDRESS][DOMAIN_NAME]"
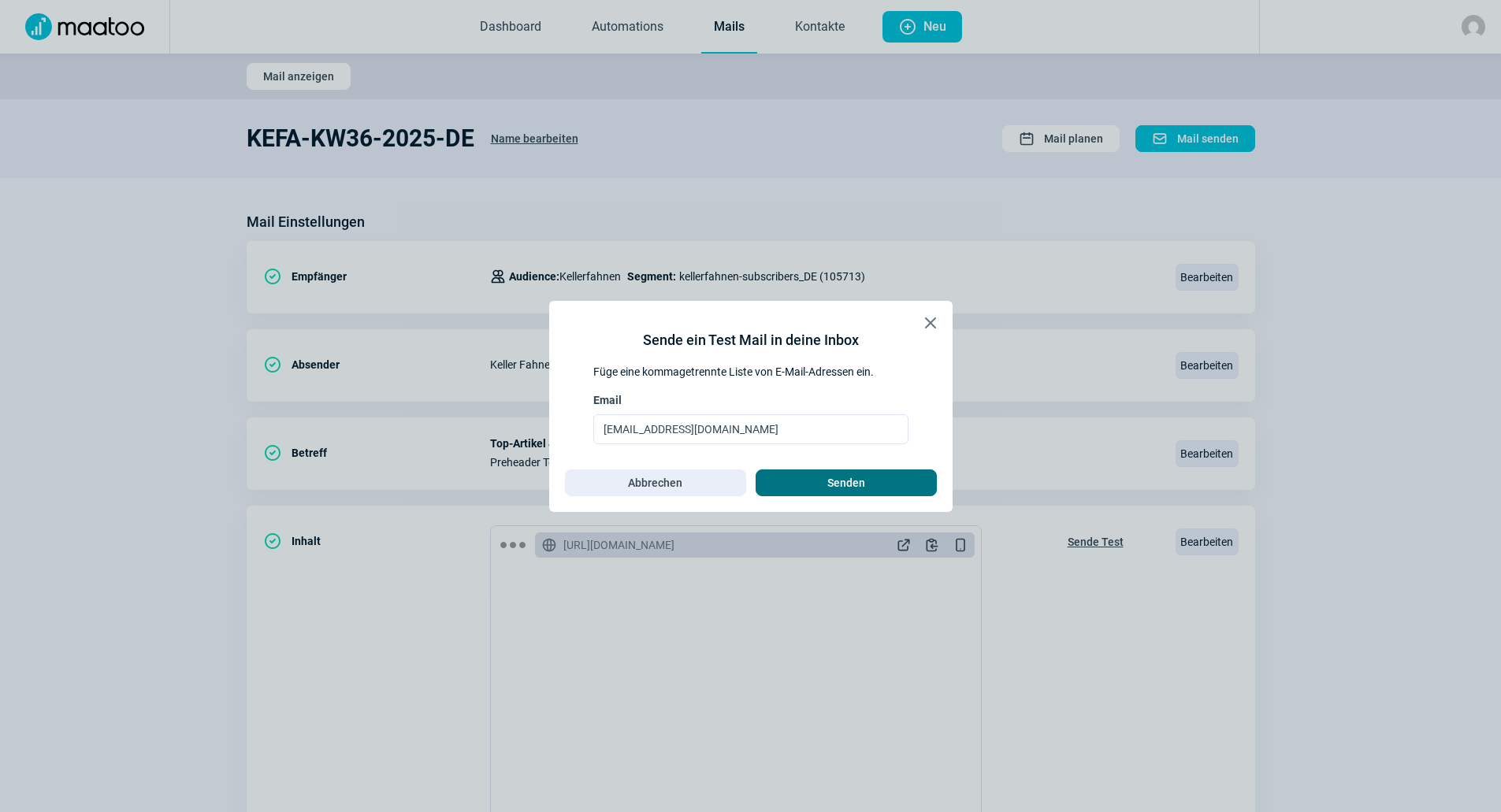
click at [875, 477] on span "Senden" at bounding box center [845, 483] width 148 height 25
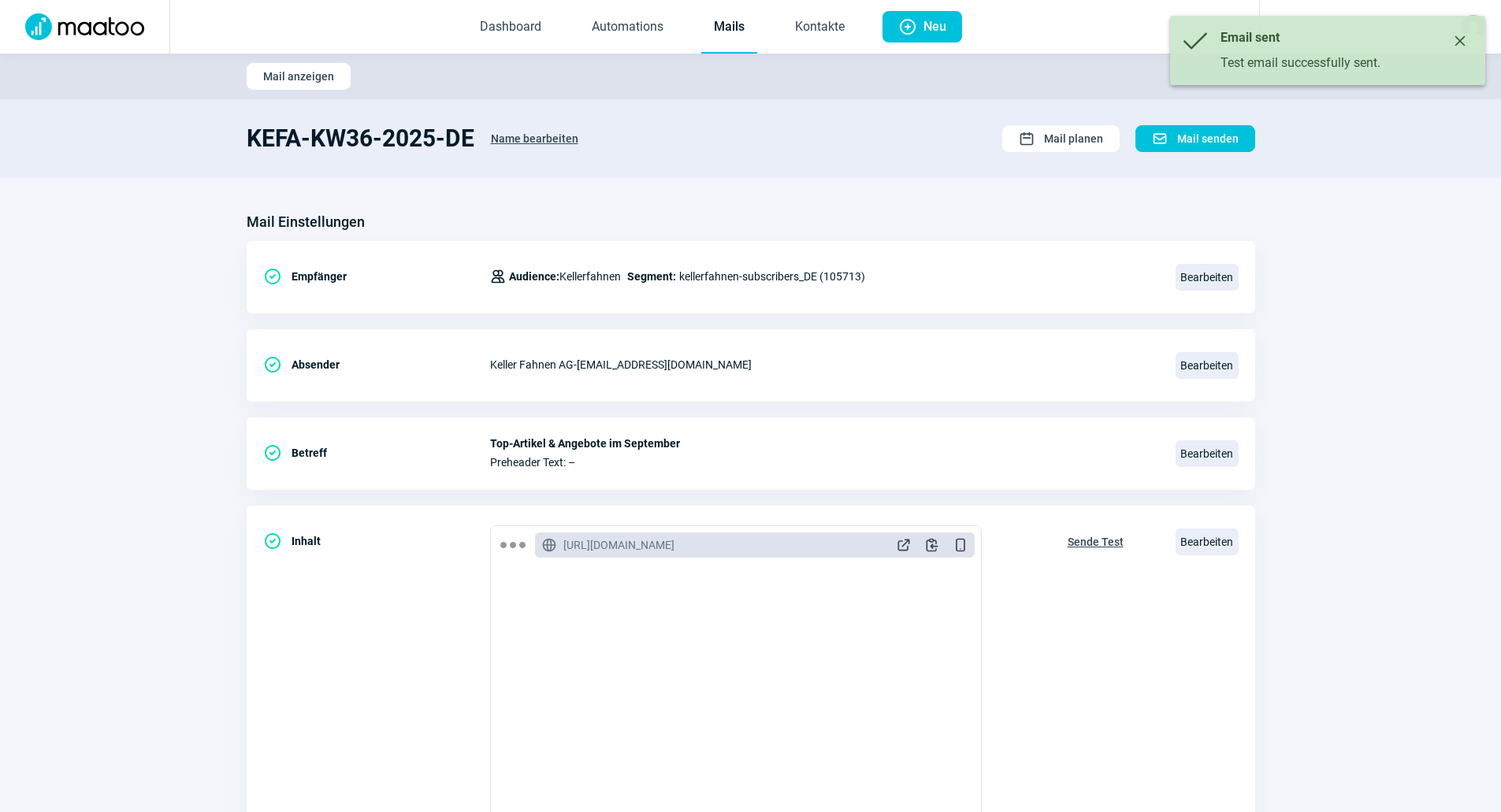
scroll to position [551, 0]
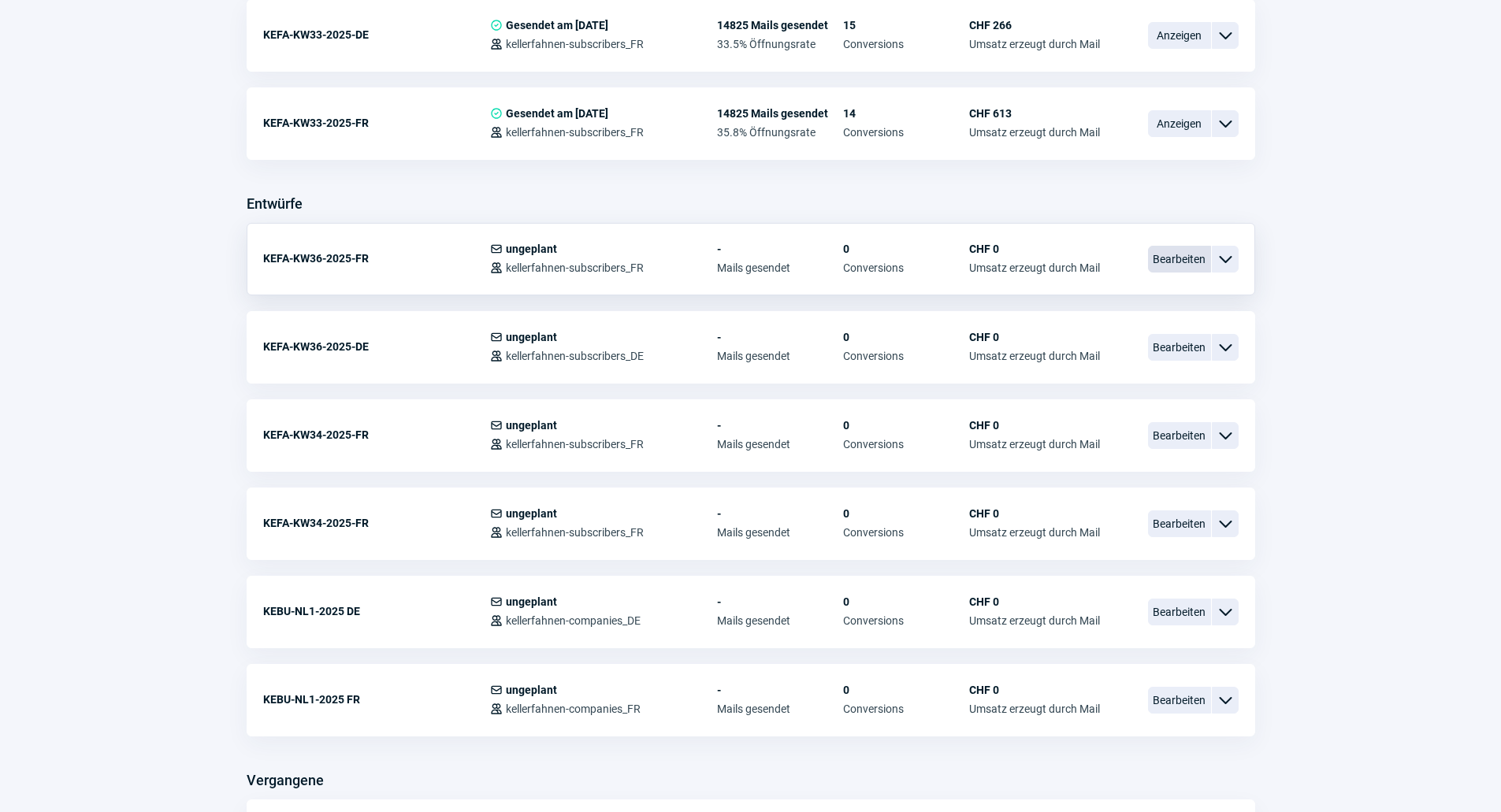
click at [1191, 263] on span "Bearbeiten" at bounding box center [1179, 259] width 63 height 27
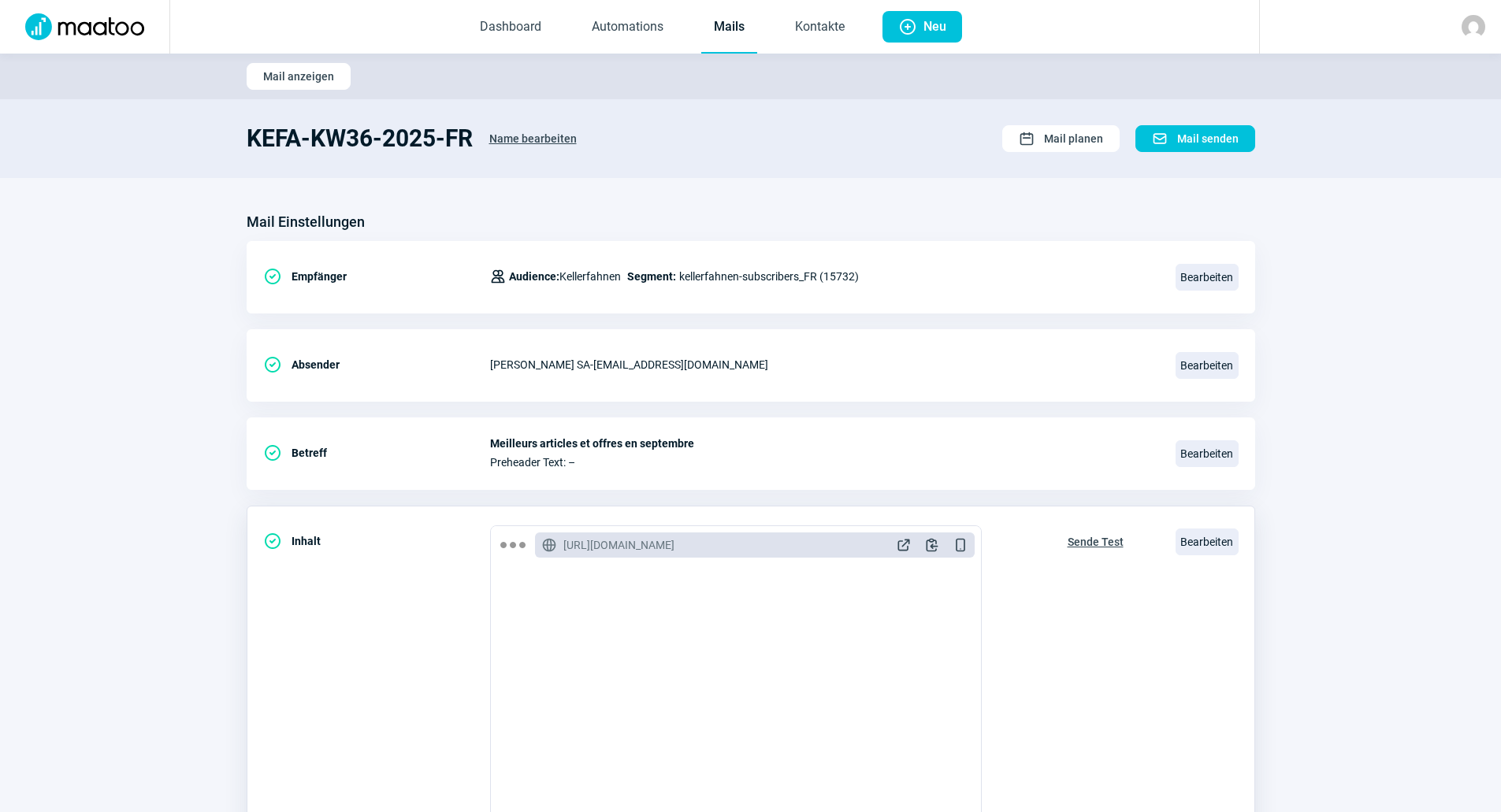
click at [1100, 536] on span "Sende Test" at bounding box center [1095, 542] width 56 height 25
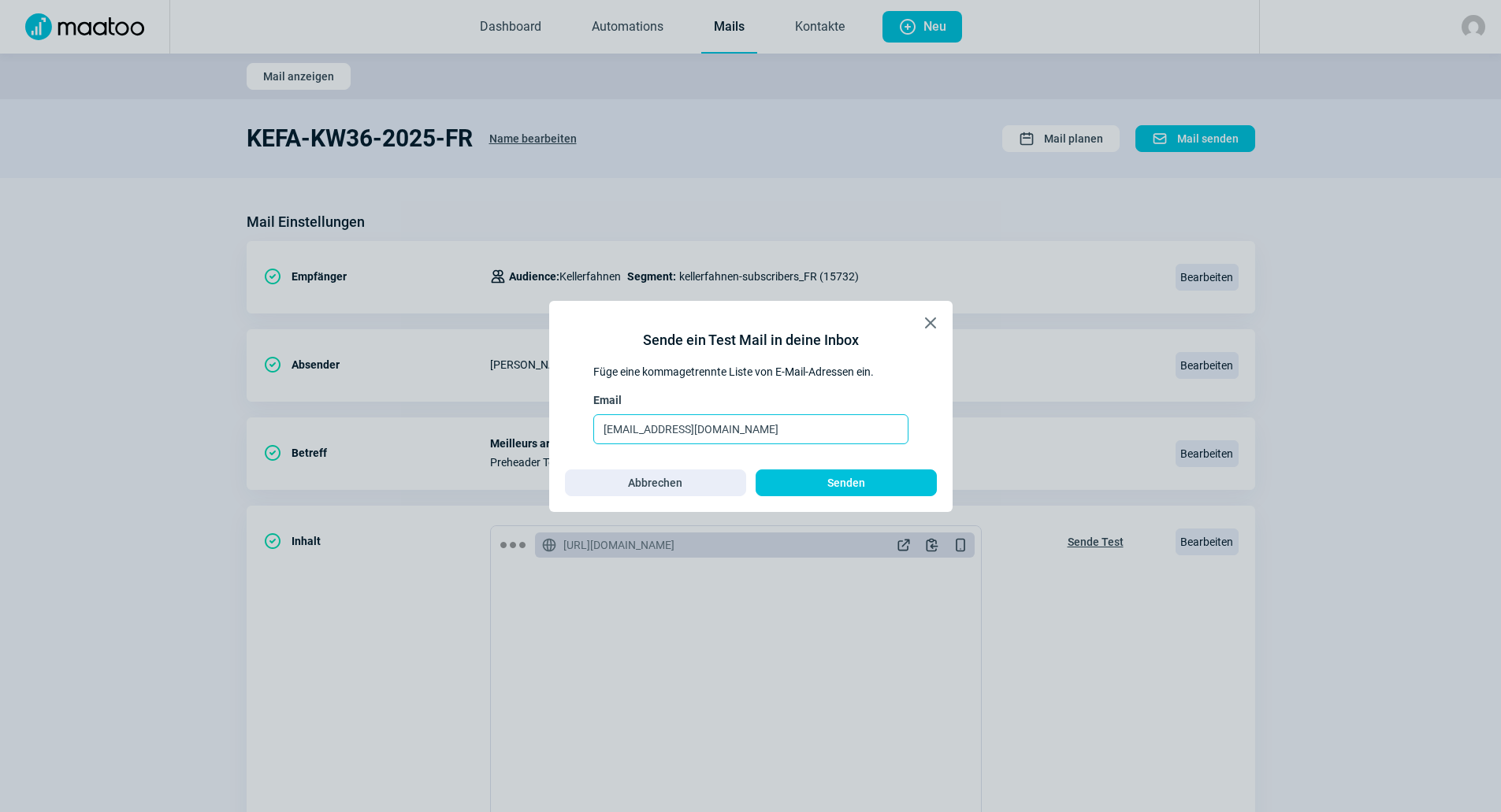
click at [767, 428] on input "[EMAIL_ADDRESS][DOMAIN_NAME]" at bounding box center [751, 429] width 315 height 30
paste input "dzeva.tafoski"
type input "[EMAIL_ADDRESS][DOMAIN_NAME]"
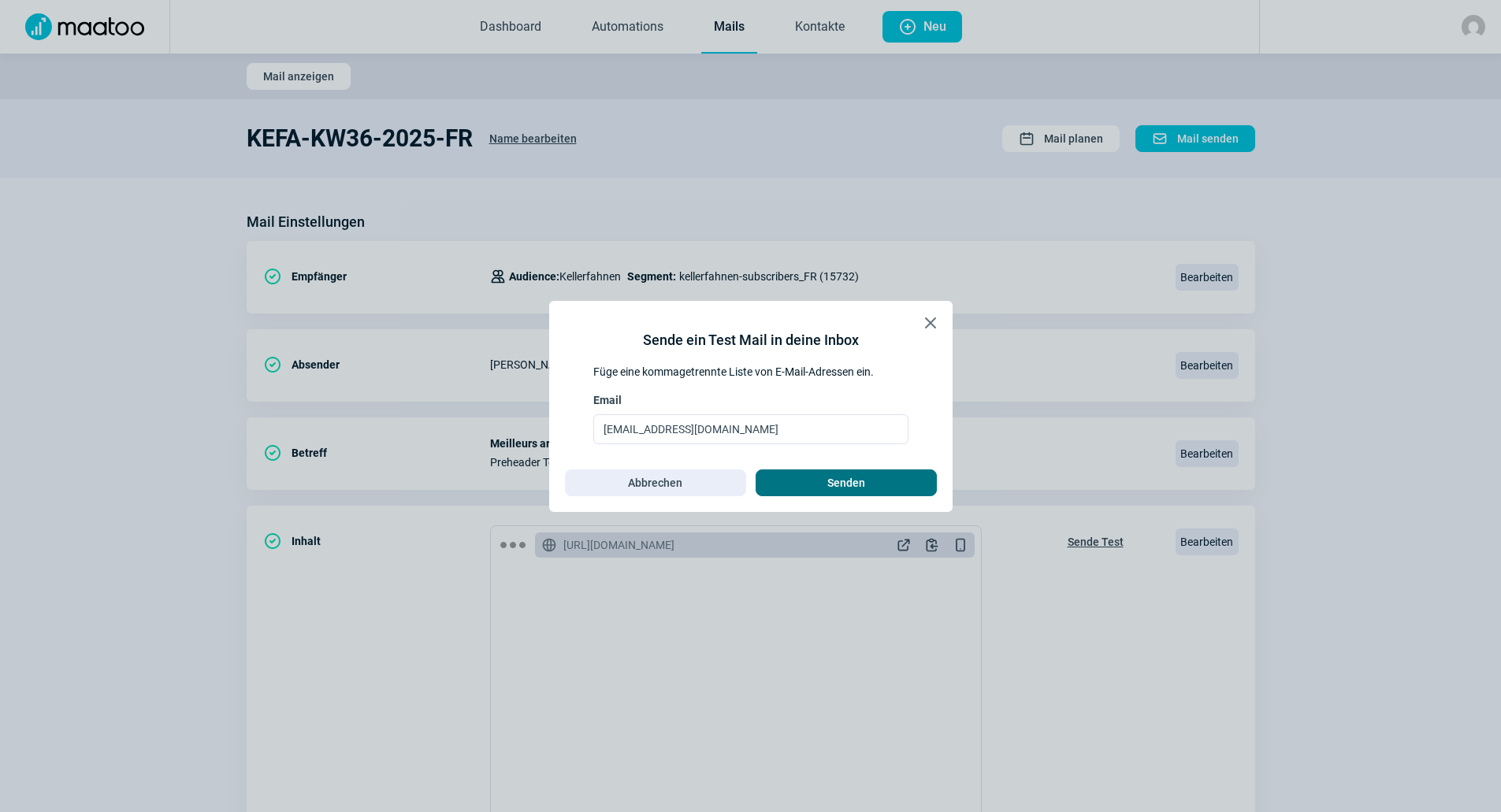
click at [835, 480] on span "Senden" at bounding box center [846, 483] width 38 height 25
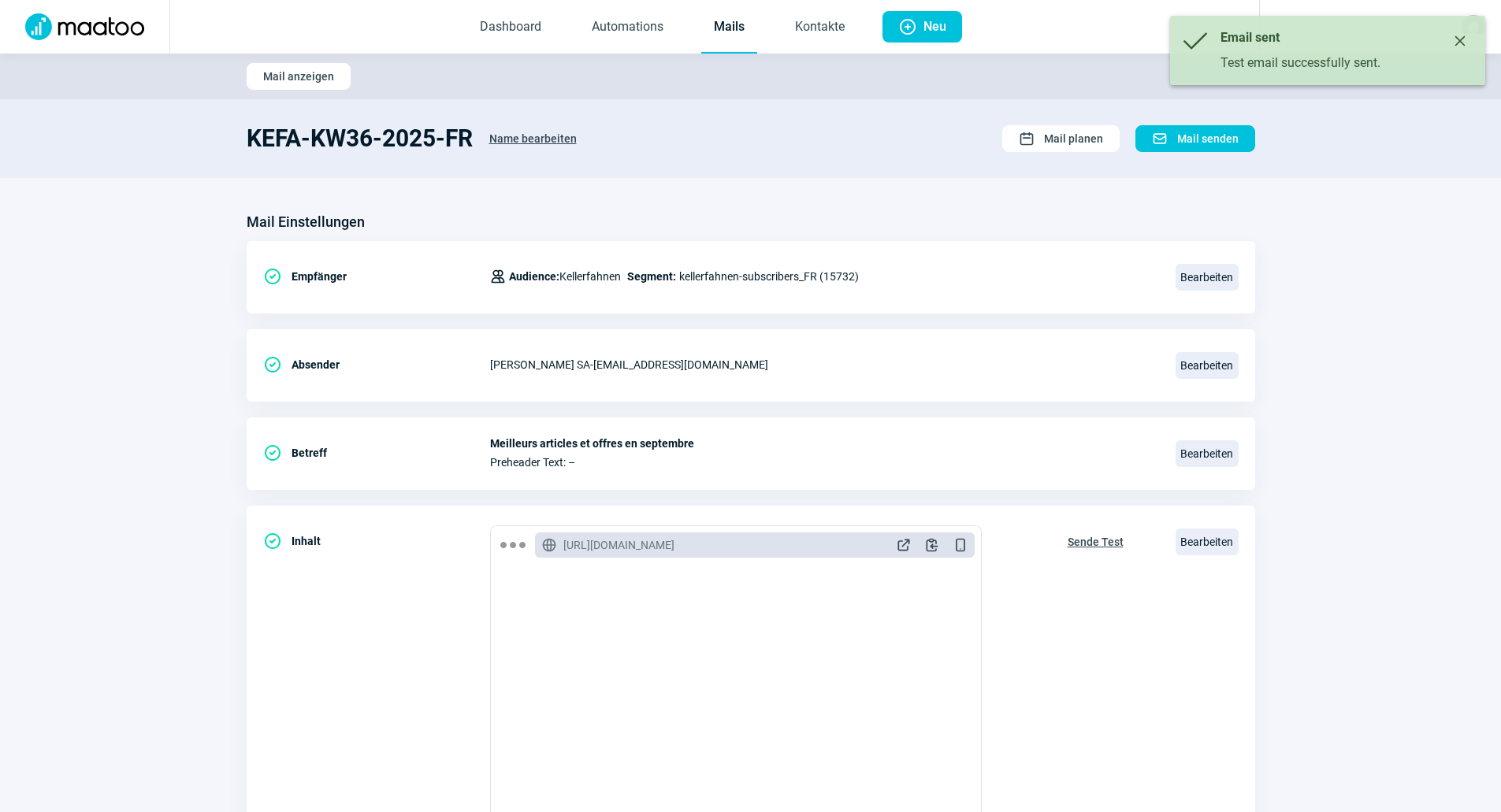
click at [1363, 379] on section "Mail Einstellungen CheckCircle icon Empfänger Users icon Audience: Kellerfahnen…" at bounding box center [750, 600] width 1501 height 844
click at [1468, 38] on button "Close" at bounding box center [1460, 41] width 25 height 25
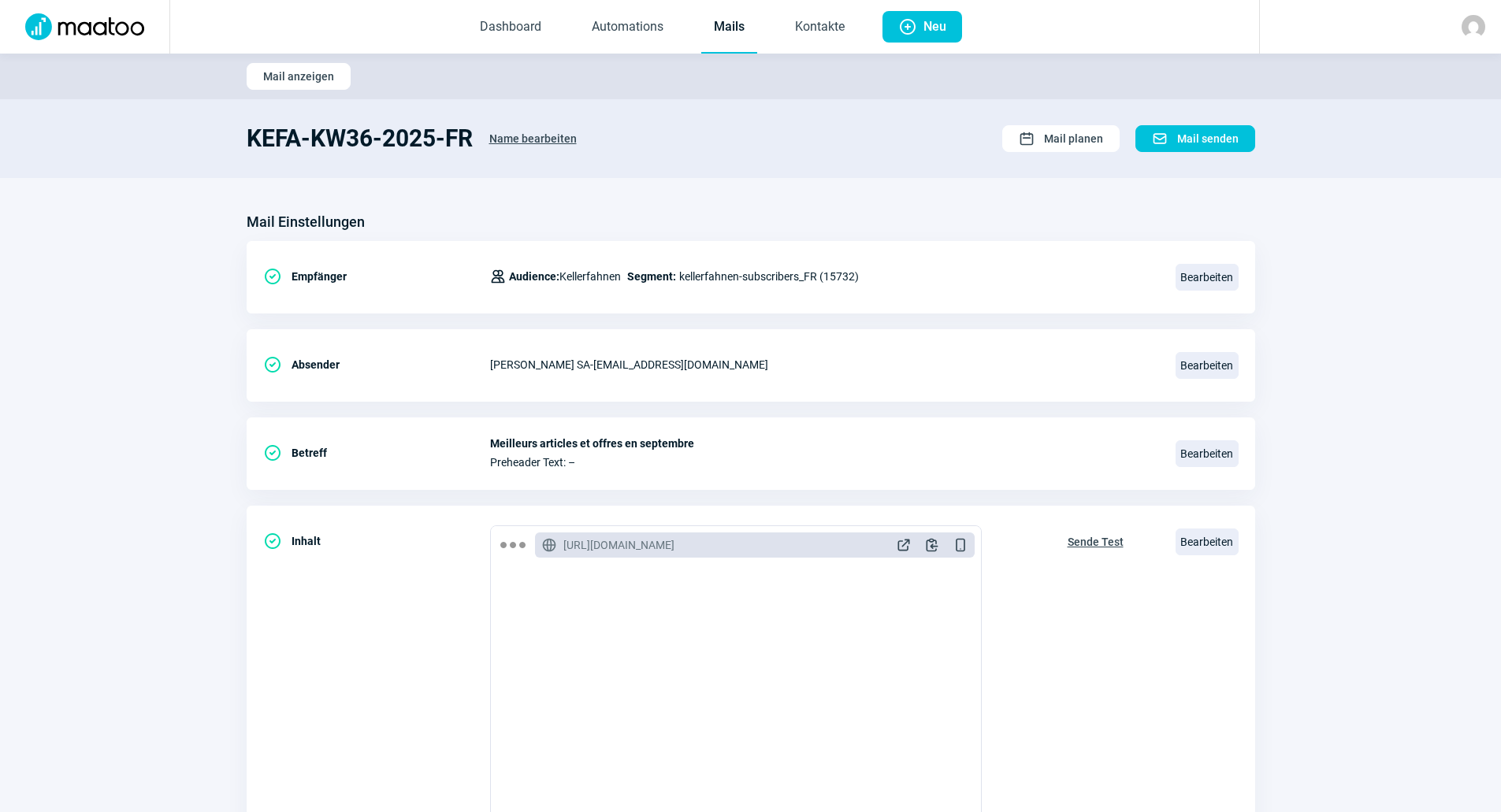
click at [1354, 201] on section "Mail Einstellungen CheckCircle icon Empfänger Users icon Audience: Kellerfahnen…" at bounding box center [750, 600] width 1501 height 844
